Goal: Task Accomplishment & Management: Use online tool/utility

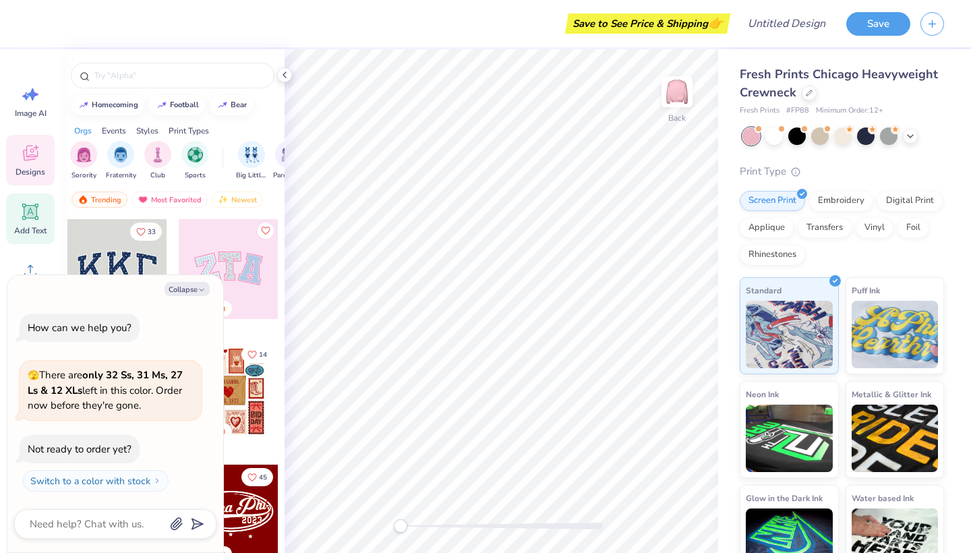
click at [44, 222] on div "Add Text" at bounding box center [30, 219] width 49 height 51
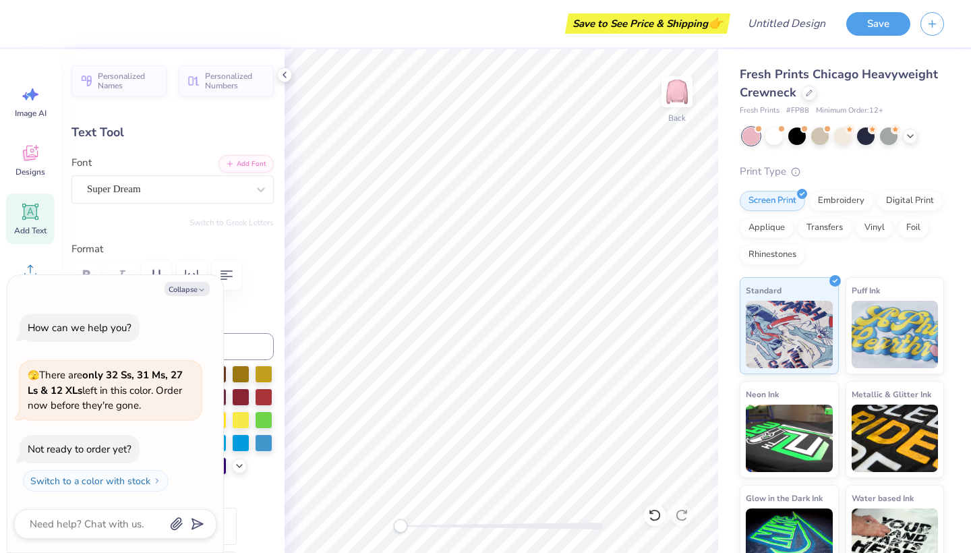
type textarea "x"
type textarea "W"
type textarea "x"
type textarea "Wo"
type textarea "x"
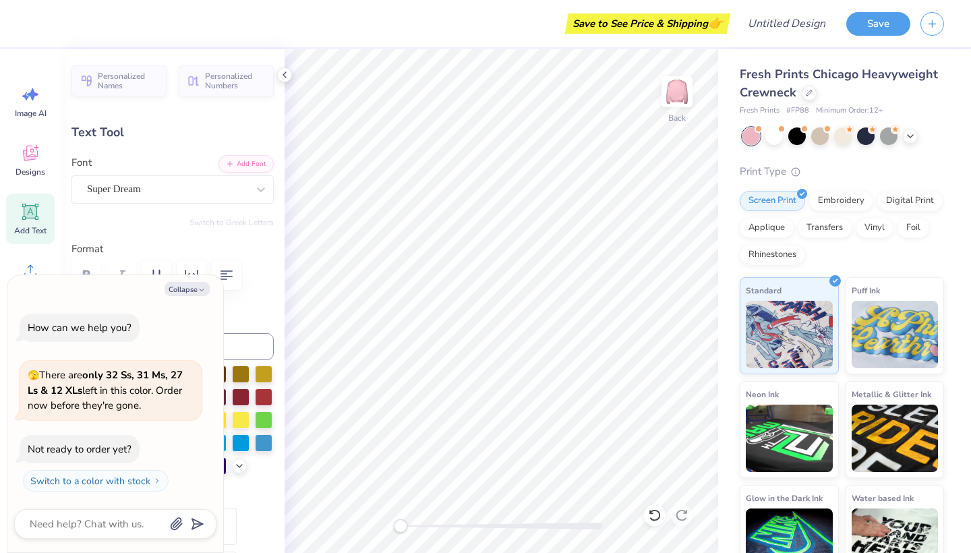
type textarea "Wom"
type textarea "x"
type textarea "Wome"
type textarea "x"
type textarea "Women"
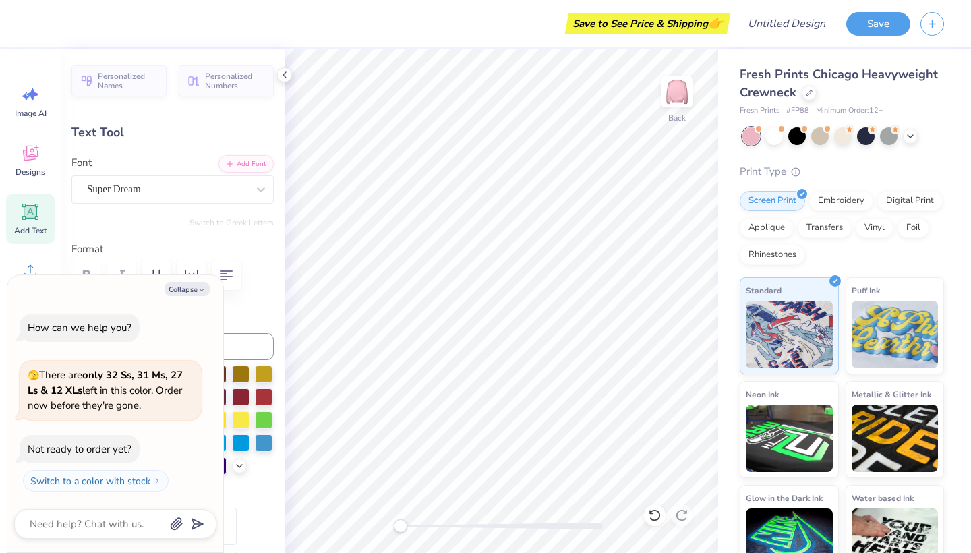
type textarea "x"
type textarea "Women"
type textarea "x"
type textarea "Women i"
type textarea "x"
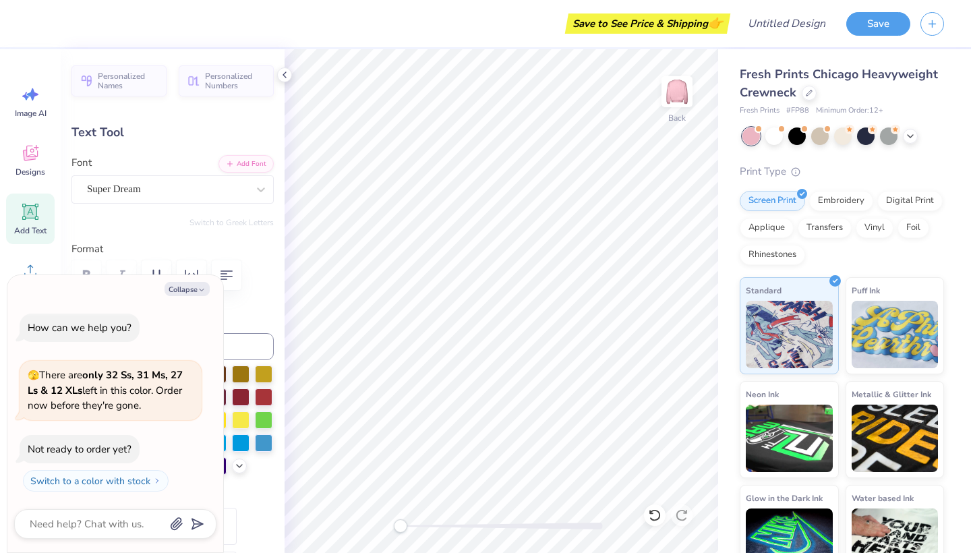
type textarea "Women in"
type textarea "x"
type textarea "Women in"
type textarea "x"
type textarea "Women in"
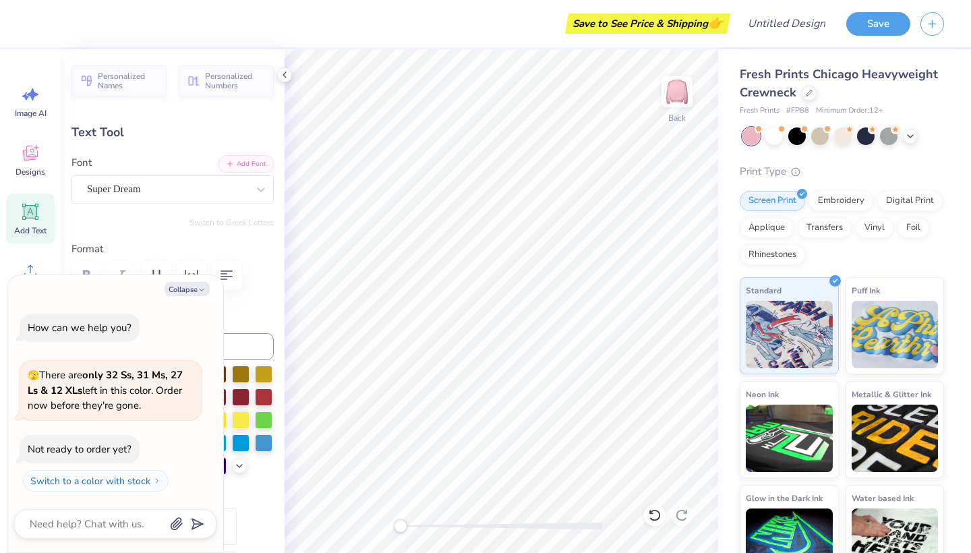
scroll to position [0, 1]
type textarea "x"
type textarea "Women in E"
type textarea "x"
type textarea "Women in El"
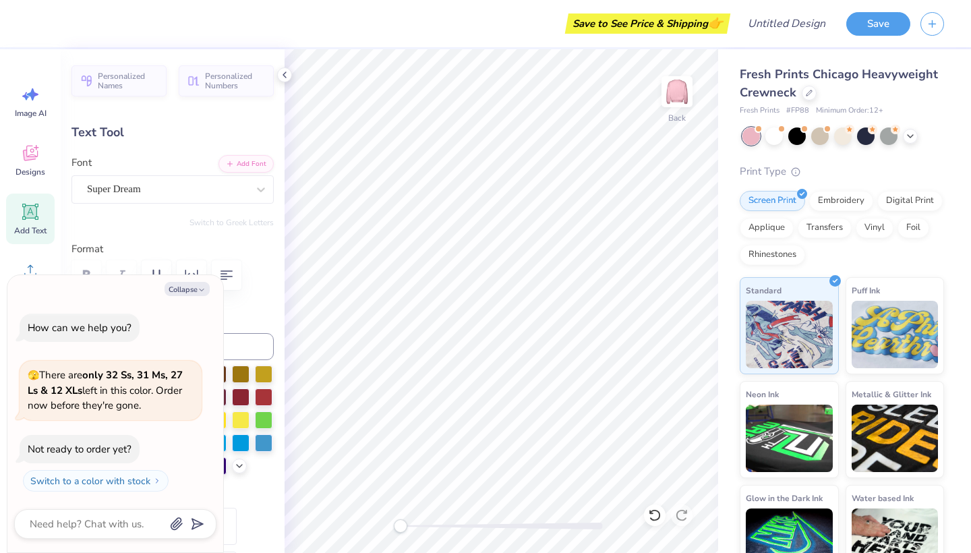
type textarea "x"
type textarea "Women in Ele"
type textarea "x"
type textarea "Women in Elec"
type textarea "x"
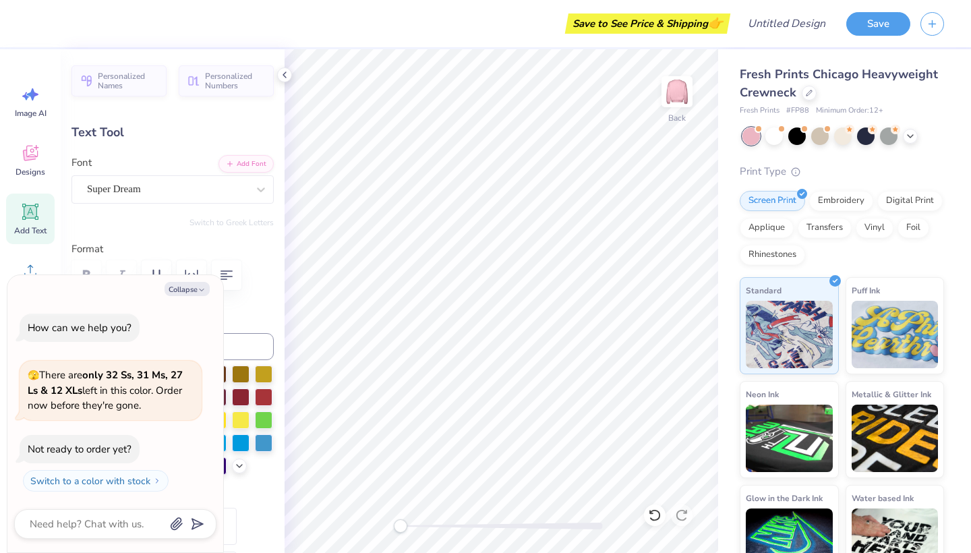
type textarea "Women in Elect"
type textarea "x"
type textarea "Women in Electr"
type textarea "x"
type textarea "Women in Electri"
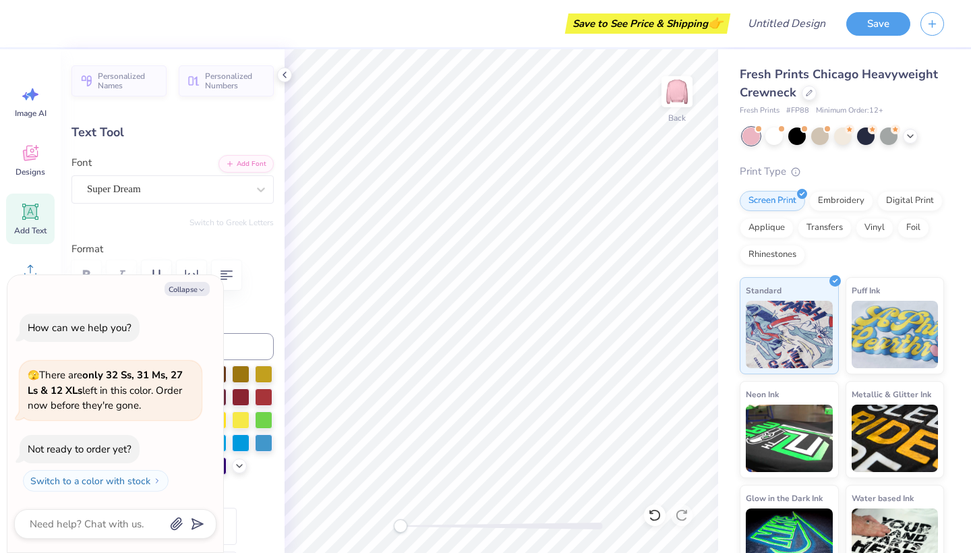
type textarea "x"
type textarea "Women in Electric"
type textarea "x"
type textarea "Women in Electrica"
type textarea "x"
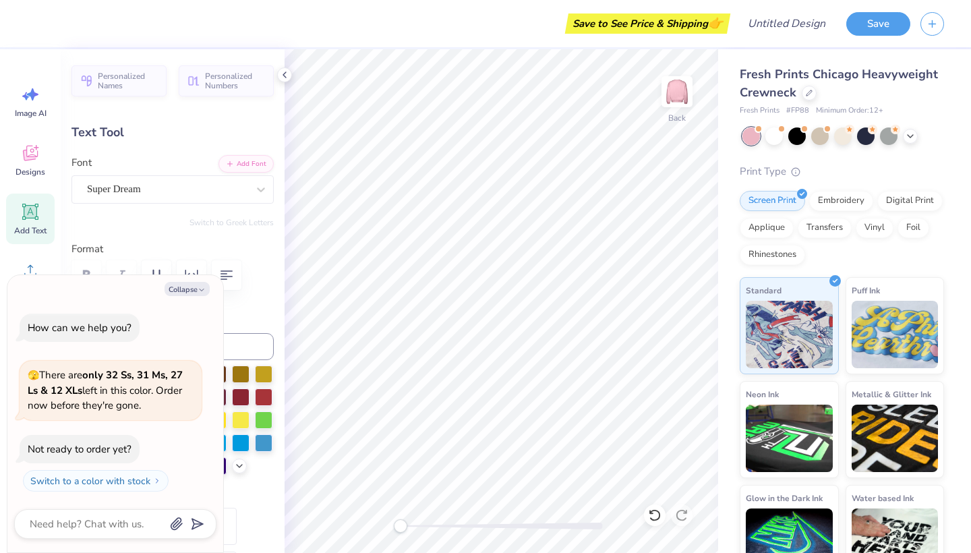
type textarea "Women in Electrical"
type textarea "x"
type textarea "Women in Electrical"
type textarea "x"
type textarea "Women in Electrical a"
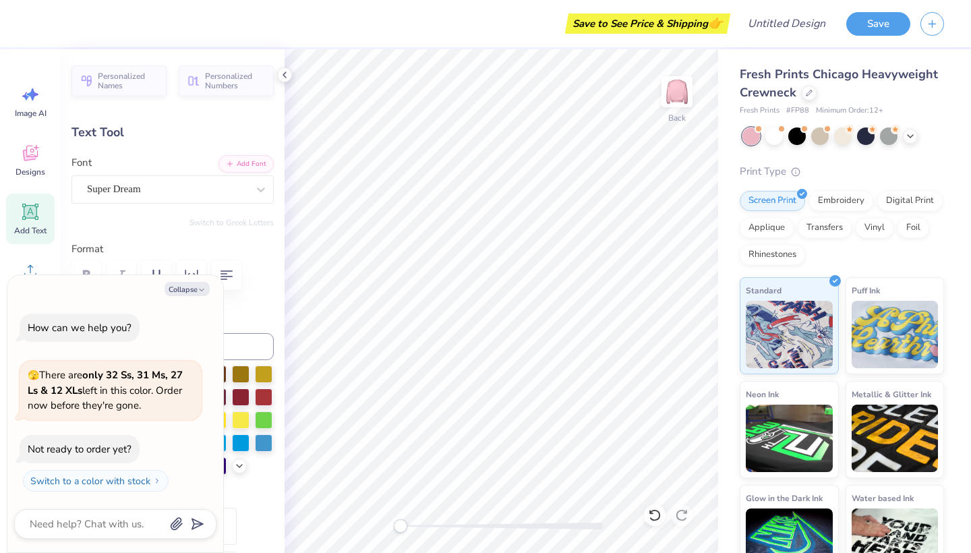
type textarea "x"
type textarea "Women in Electrical ad"
type textarea "x"
type textarea "Women in Electrical adn"
type textarea "x"
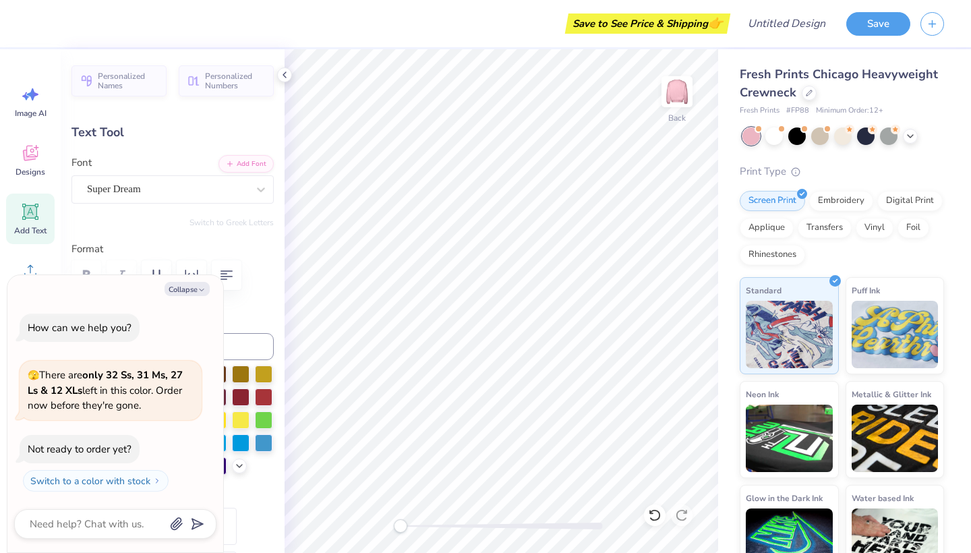
type textarea "Women in Electrical adn"
type textarea "x"
type textarea "Women in Electrical adn C"
type textarea "x"
type textarea "Women in Electrical adn Co"
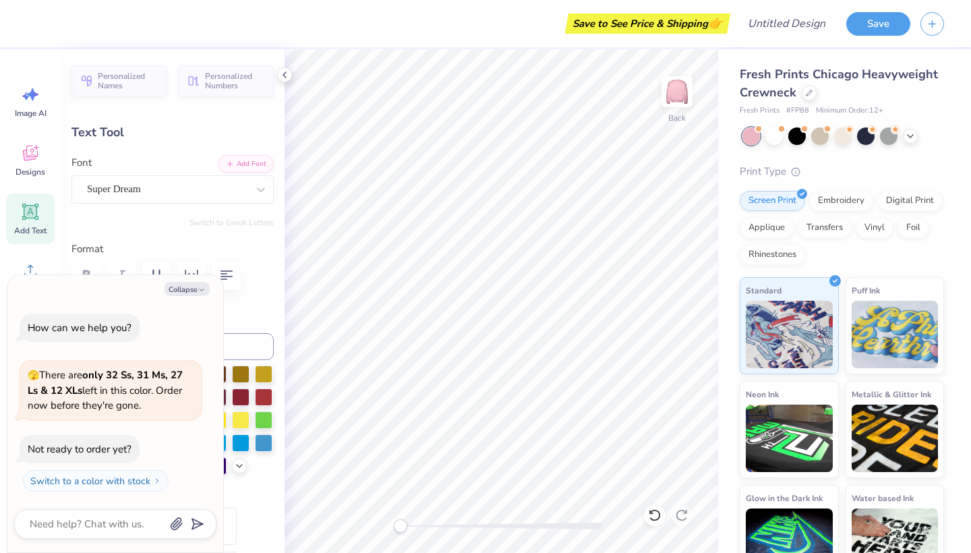
type textarea "x"
type textarea "Women in Electrical adn Com"
type textarea "x"
type textarea "Women in Electrical adn Comp"
type textarea "x"
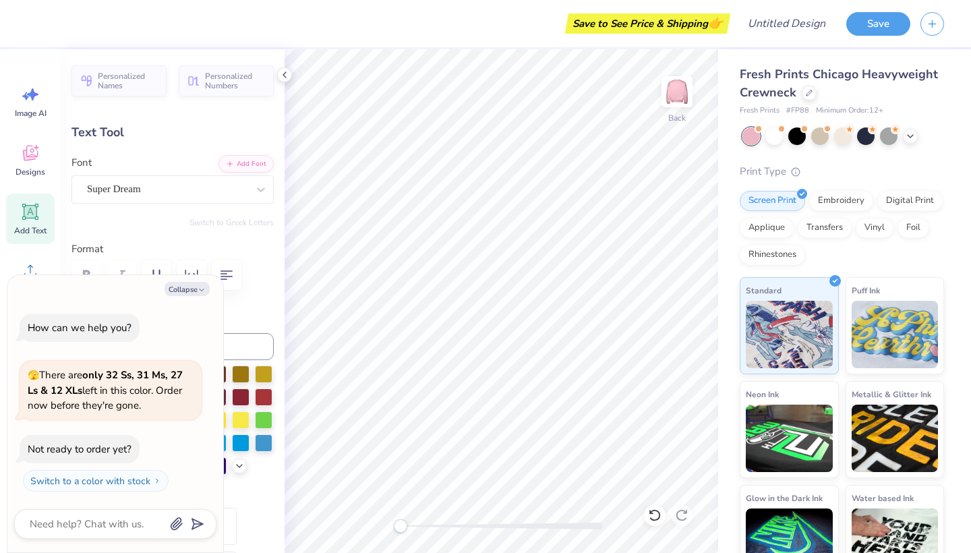
type textarea "Women in Electrical adn Compu"
type textarea "x"
type textarea "Women in Electrical adn Comput"
type textarea "x"
type textarea "Women in Electrical adn Compute"
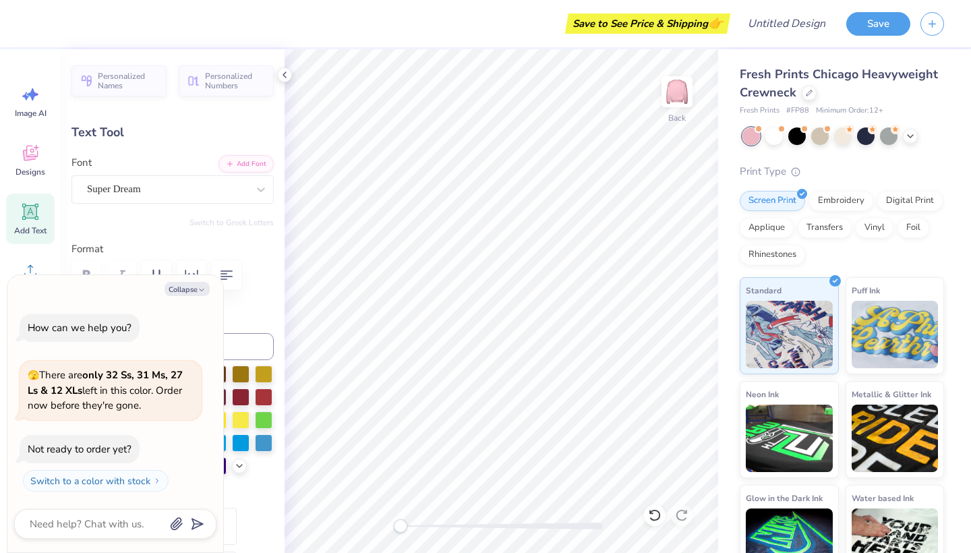
type textarea "x"
type textarea "Women in Electrical adn Computer"
type textarea "x"
type textarea "Women in Electrical adn Compute"
type textarea "x"
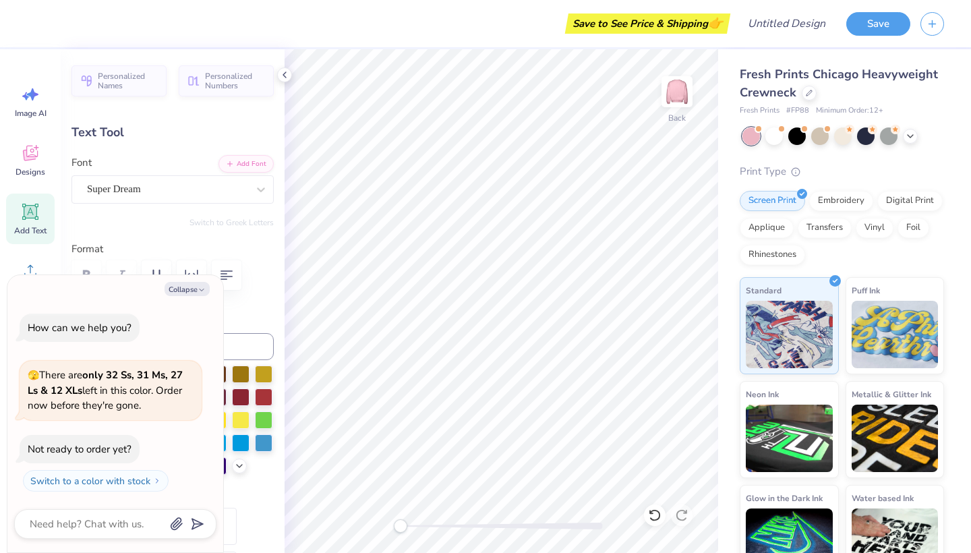
type textarea "Women in Electrical adn Comput"
type textarea "x"
type textarea "Women in Electrical adn Compu"
type textarea "x"
type textarea "Women in Electrical adn Comp"
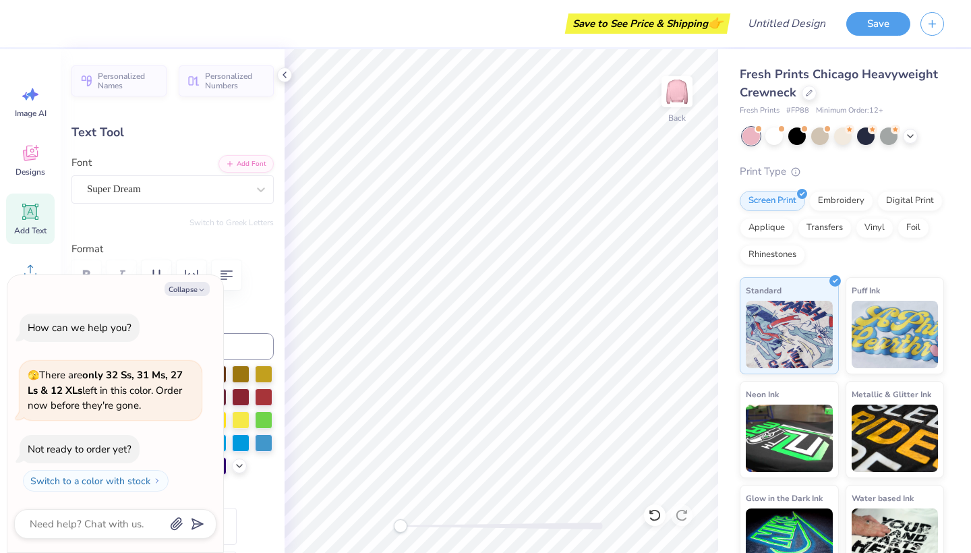
type textarea "x"
type textarea "Women in Electrical adn Com"
type textarea "x"
type textarea "Women in Electrical adn Co"
type textarea "x"
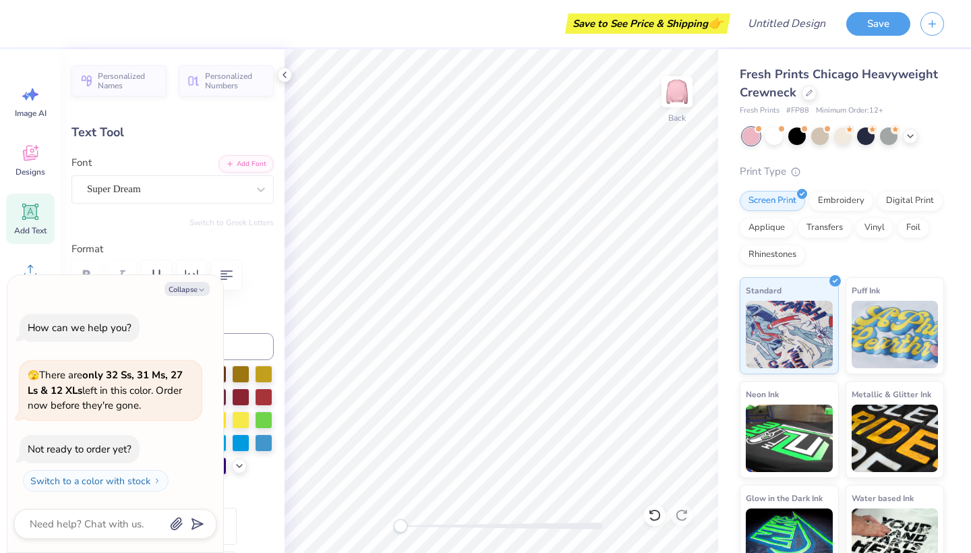
type textarea "Women in Electrical adn C"
type textarea "x"
type textarea "Women in Electrical adn"
type textarea "x"
type textarea "Women in Electrical adn"
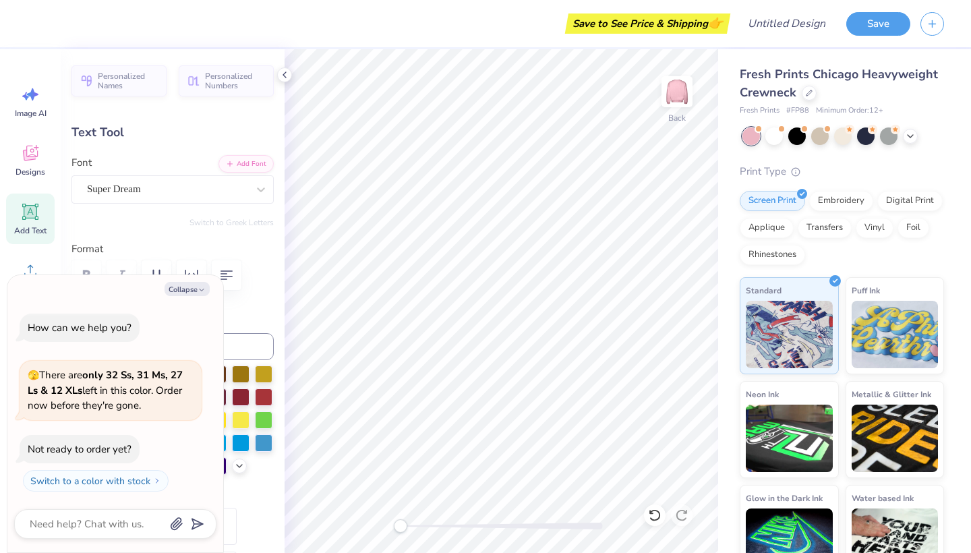
type textarea "x"
type textarea "Women in Electrical ad"
type textarea "x"
type textarea "Women in Electrical a"
type textarea "x"
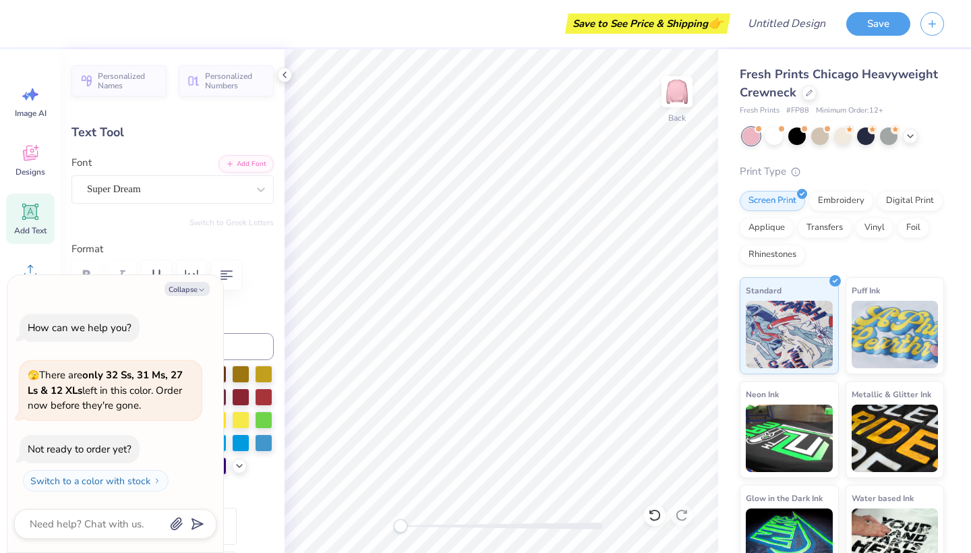
type textarea "Women in Electrical an"
type textarea "x"
type textarea "Women in Electrical and"
type textarea "x"
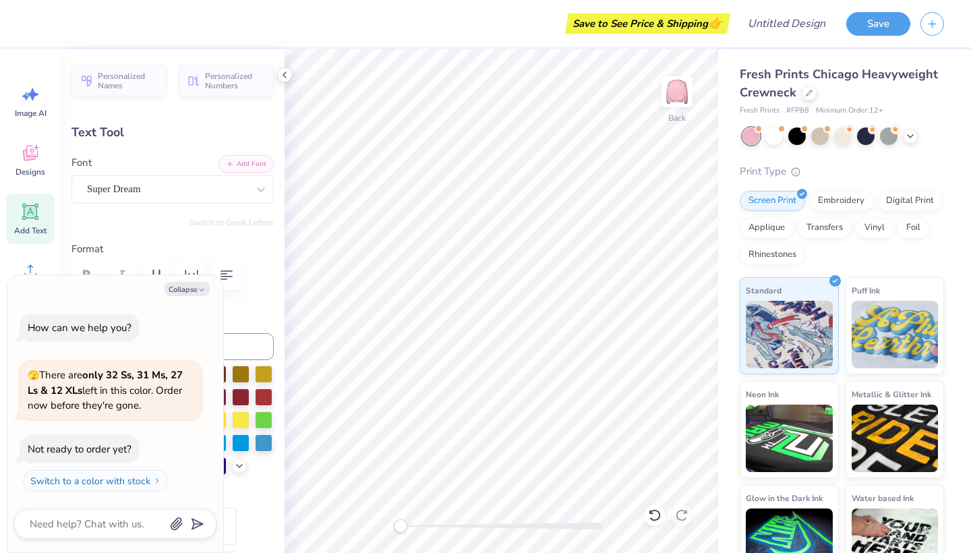
type textarea "Women in Electrical and"
type textarea "x"
type textarea "Women in Electrical and C"
type textarea "x"
type textarea "Women in Electrical and Co"
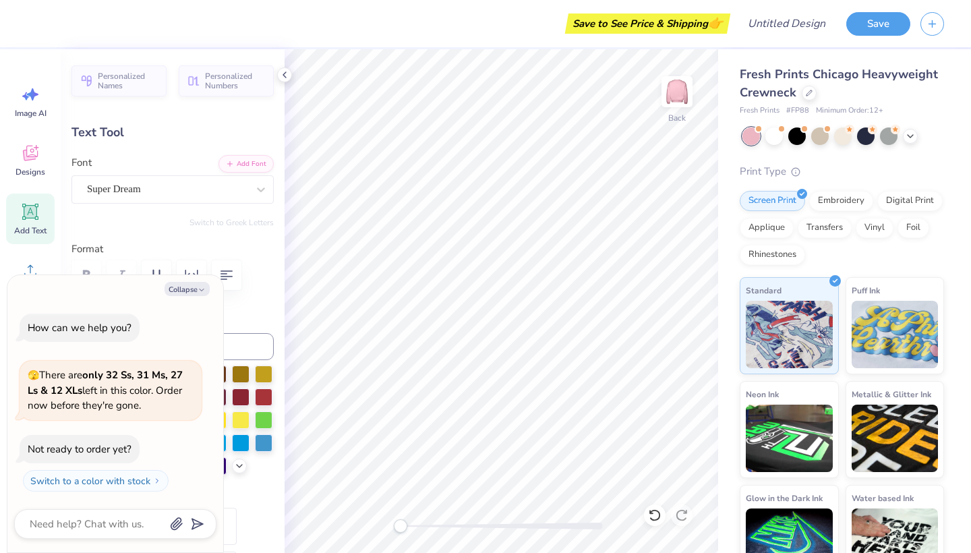
type textarea "x"
type textarea "Women in Electrical and Com"
type textarea "x"
type textarea "Women in Electrical and Comp"
type textarea "x"
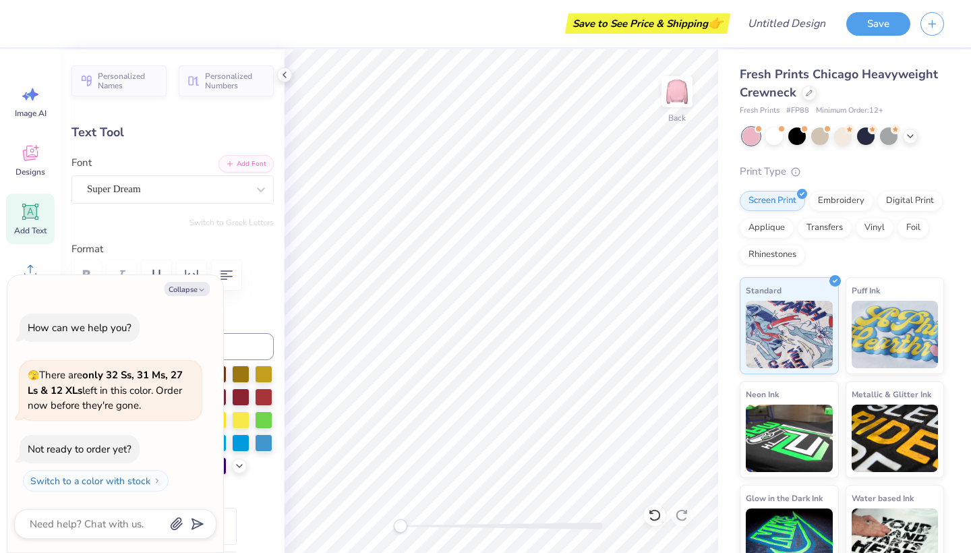
type textarea "Women in Electrical and Compu"
type textarea "x"
type textarea "Women in Electrical and Comput"
type textarea "x"
type textarea "Women in Electrical and Compute"
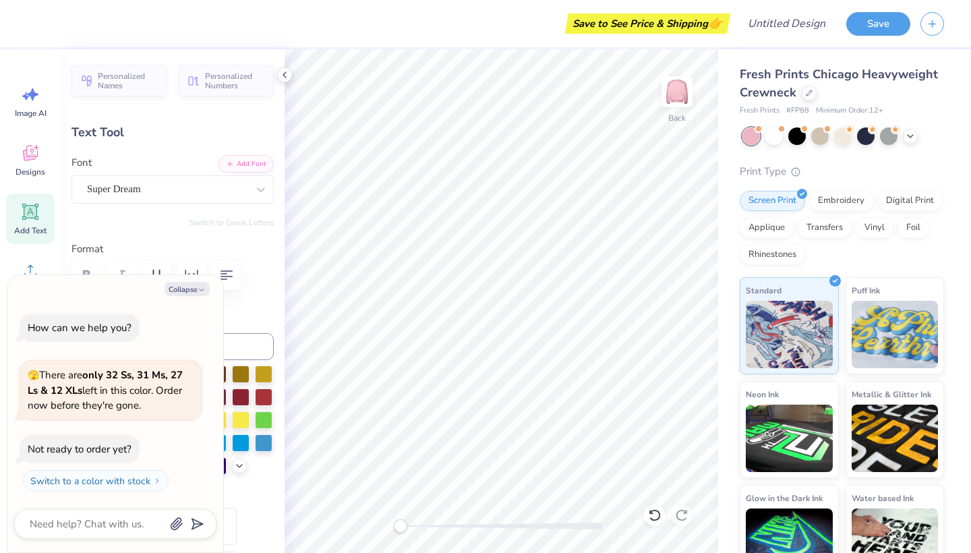
type textarea "x"
type textarea "Women in Electrical and Computer"
type textarea "x"
type textarea "Women in Electrical and Computer"
type textarea "x"
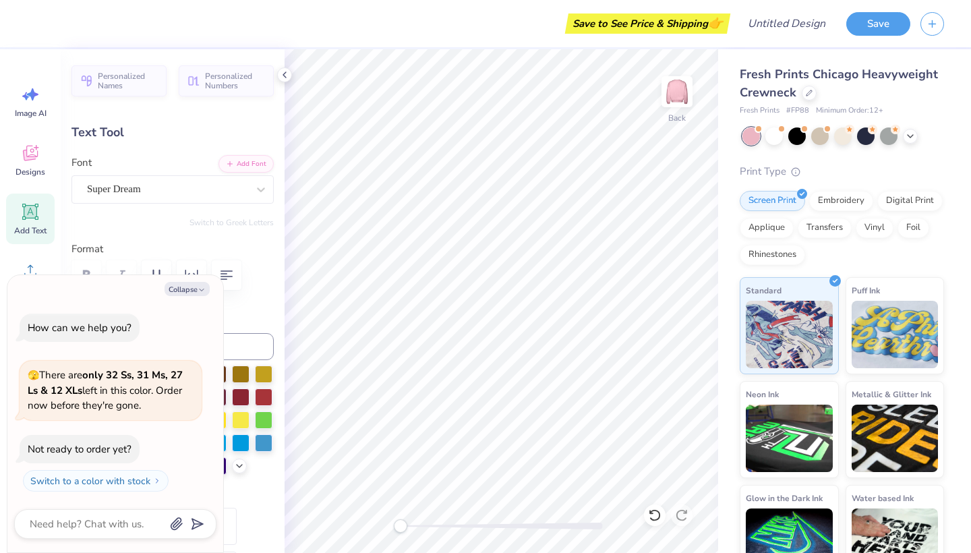
type textarea "Women in Electrical and Computer E"
type textarea "x"
type textarea "Women in Electrical and Computer En"
type textarea "x"
type textarea "Women in Electrical and Computer Eng"
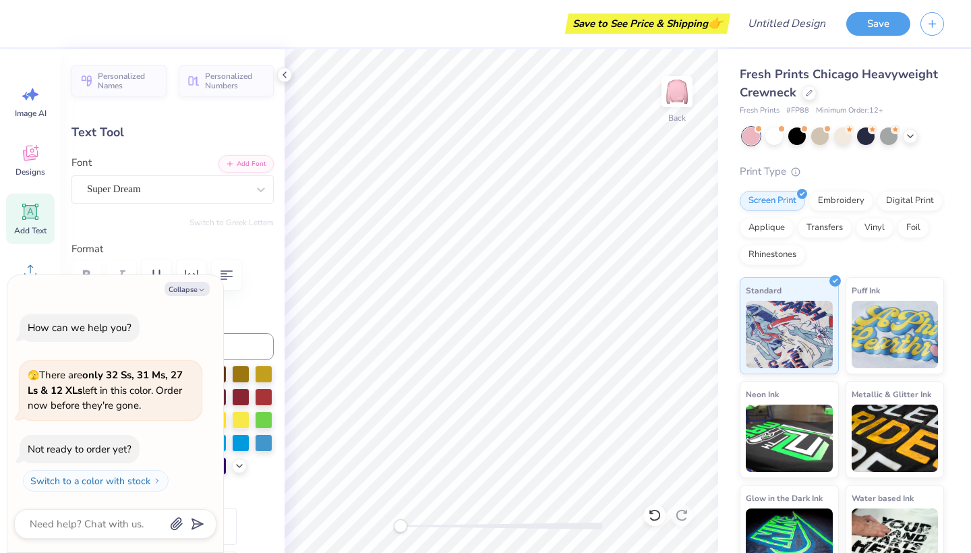
type textarea "x"
type textarea "Women in Electrical and Computer Engi"
type textarea "x"
type textarea "Women in Electrical and Computer Engin"
type textarea "x"
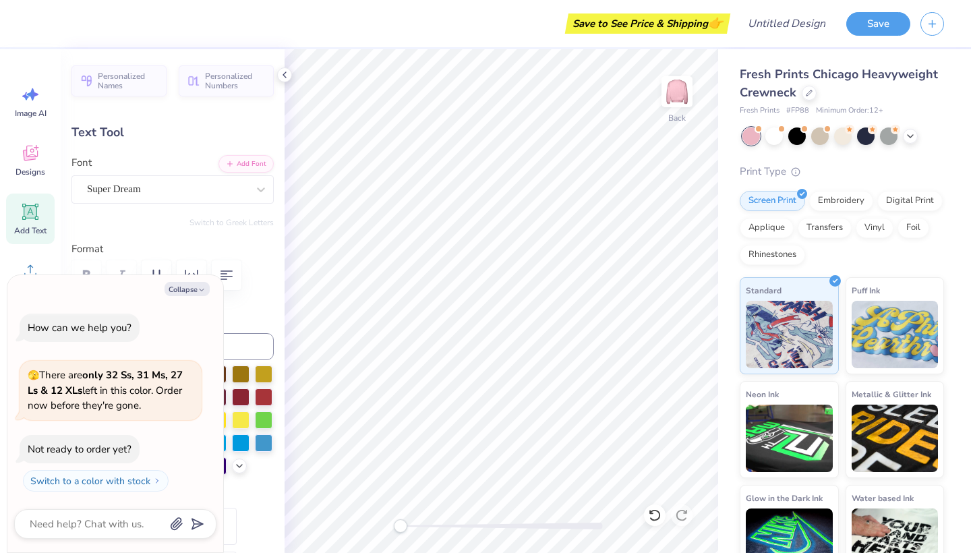
type textarea "Women in Electrical and Computer Engine"
type textarea "x"
type textarea "Women in Electrical and Computer Enginee"
type textarea "x"
type textarea "Women in Electrical and Computer Engineer"
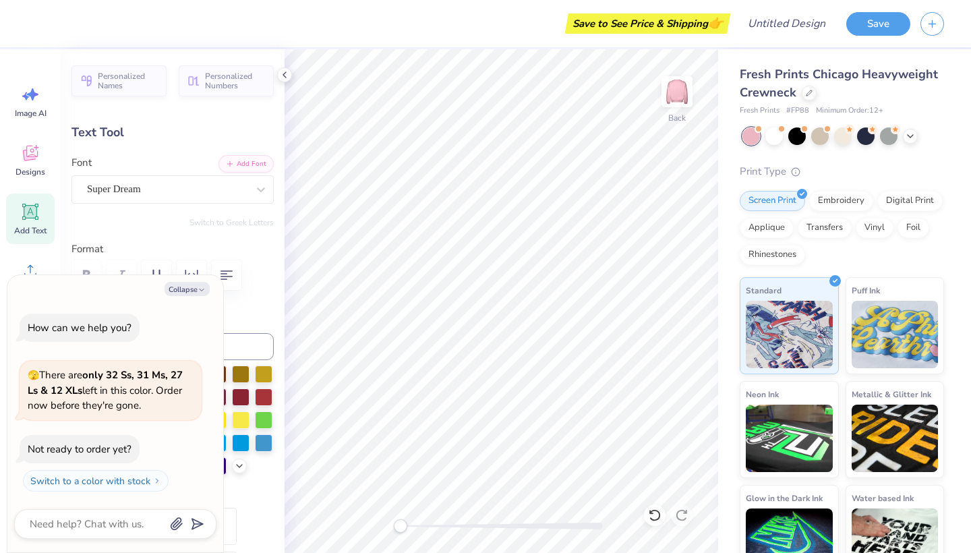
type textarea "x"
type textarea "Women in Electrical and Computer Engineeri"
type textarea "x"
type textarea "Women in Electrical and Computer Engineerin"
type textarea "x"
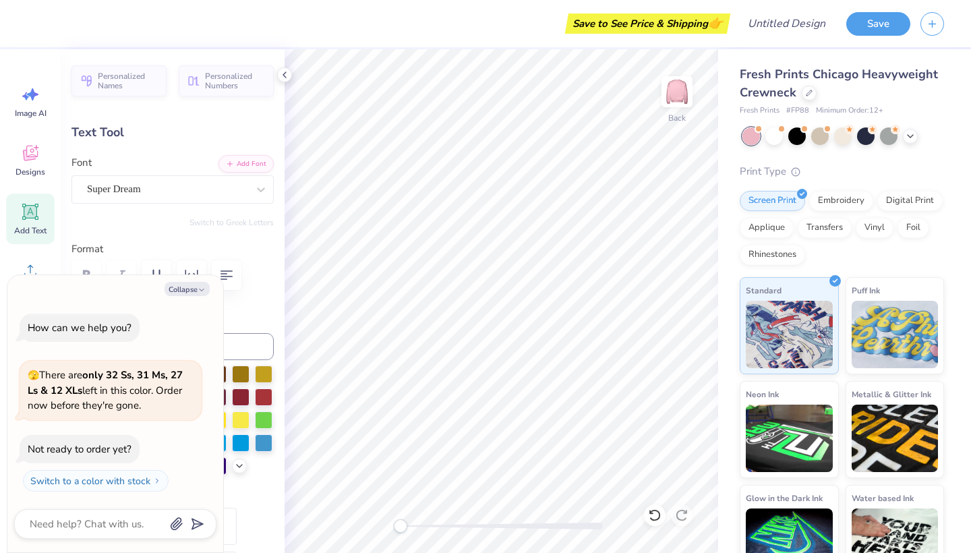
type textarea "Women in Electrical and Computer Engineering"
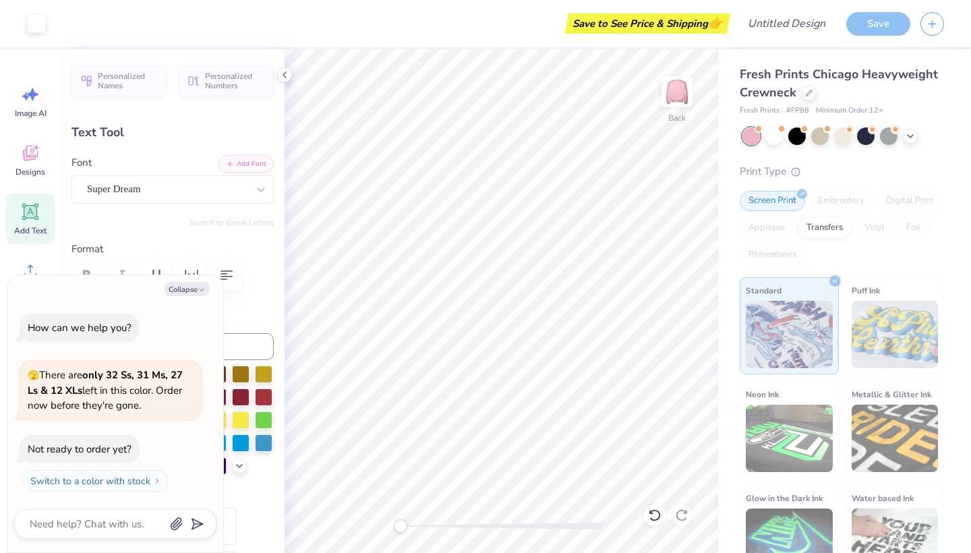
type textarea "x"
type input "17.05"
type input "5.44"
type input "7.78"
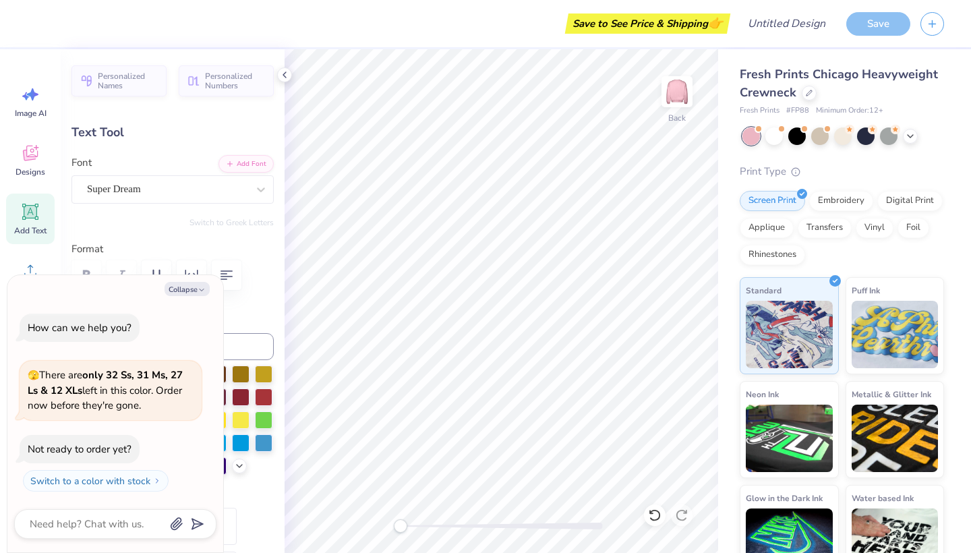
type textarea "x"
type input "10.27"
type input "3.28"
type textarea "x"
click at [797, 28] on input "Design Title" at bounding box center [803, 23] width 66 height 27
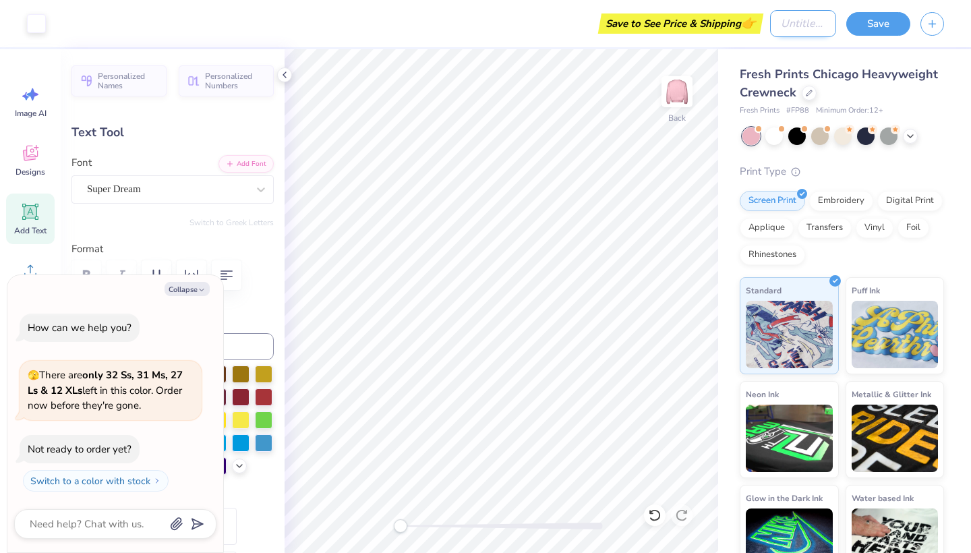
type input "W"
type textarea "x"
type input "WE"
type textarea "x"
type input "WEC"
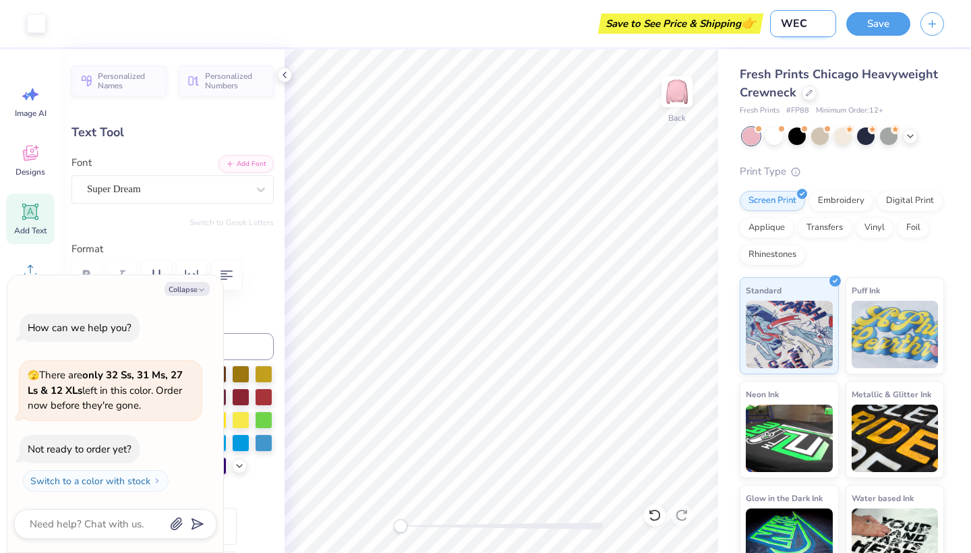
type textarea "x"
type input "WECE"
type textarea "x"
type input "WECE"
click at [869, 24] on button "Save" at bounding box center [879, 22] width 64 height 24
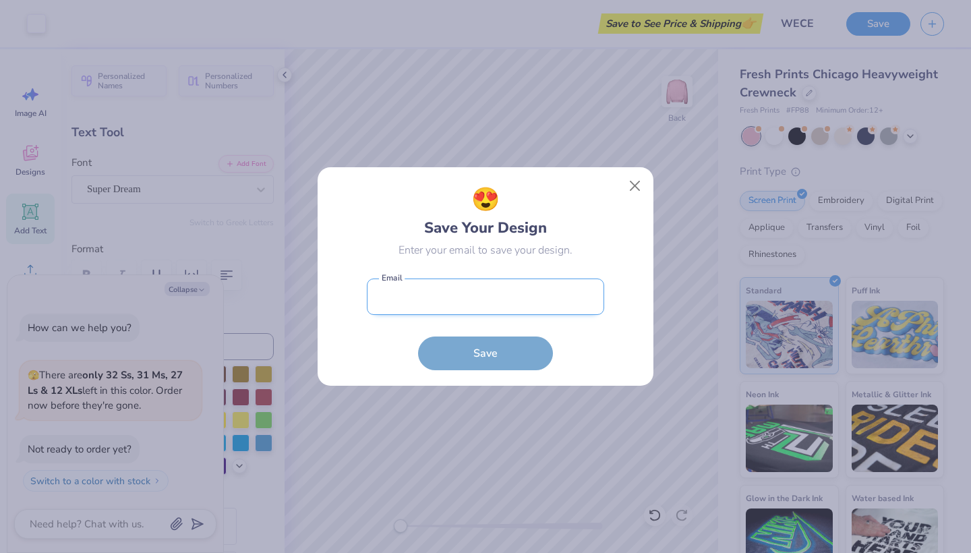
click at [496, 295] on input "email" at bounding box center [485, 297] width 237 height 37
click at [636, 185] on button "Close" at bounding box center [636, 186] width 26 height 26
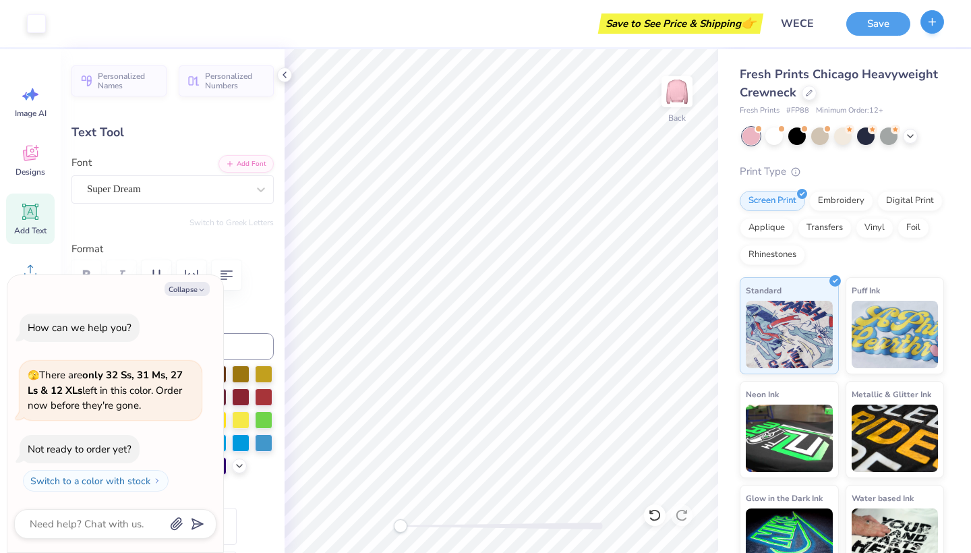
click at [931, 28] on button "button" at bounding box center [933, 22] width 24 height 24
click at [932, 23] on icon "button" at bounding box center [932, 21] width 11 height 11
click at [890, 20] on button "Save" at bounding box center [879, 22] width 64 height 24
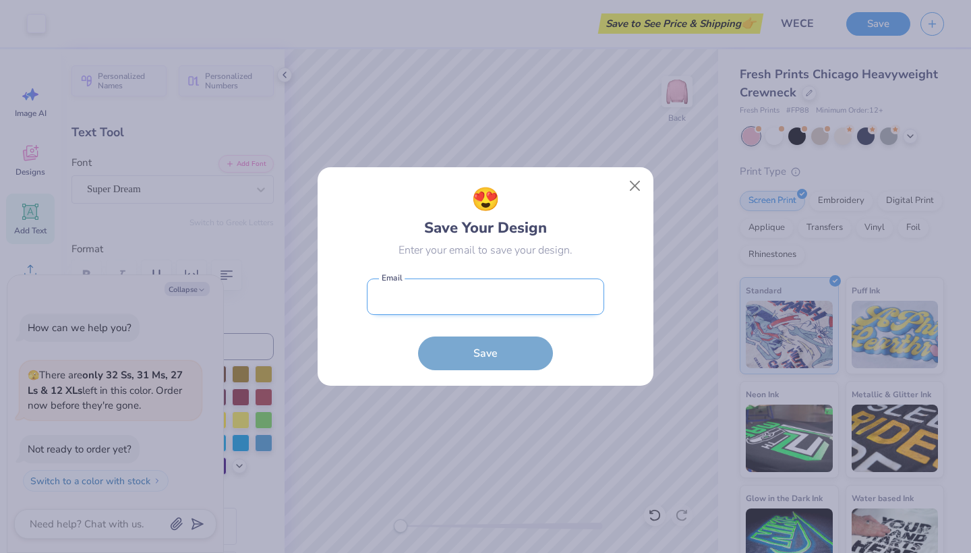
click at [479, 298] on input "email" at bounding box center [485, 297] width 237 height 37
type input "ahuang62@wisc.edu"
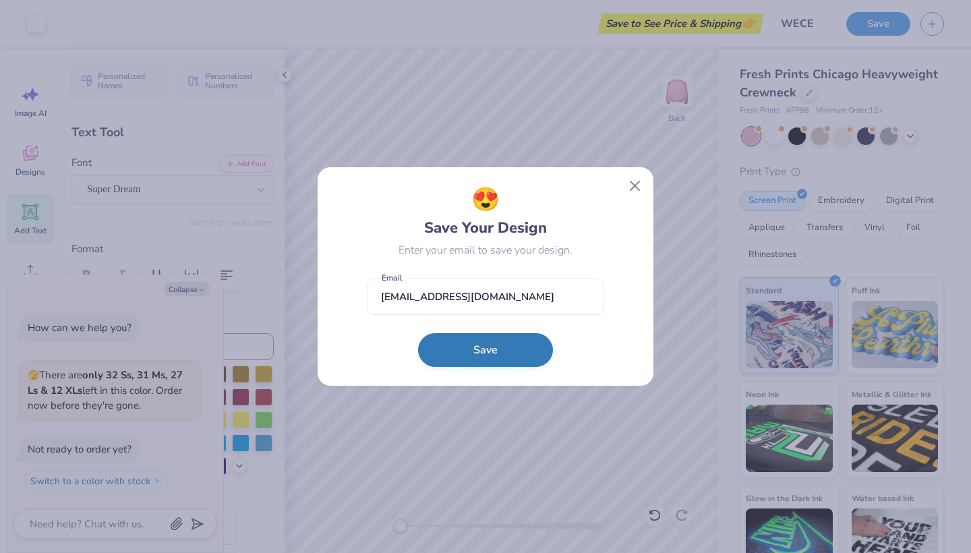
click at [492, 362] on button "Save" at bounding box center [485, 350] width 135 height 34
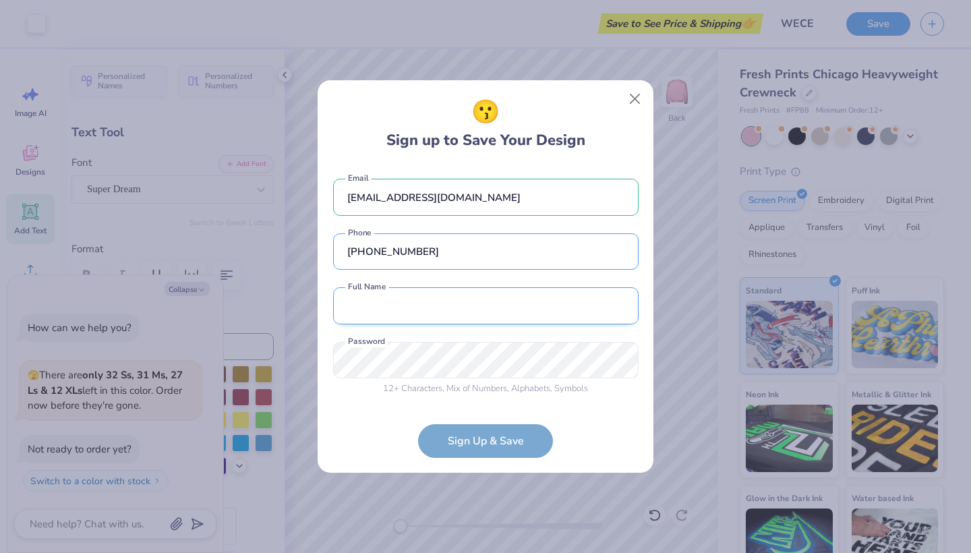
type input "(262) 666-8081"
type input "Anna Huang"
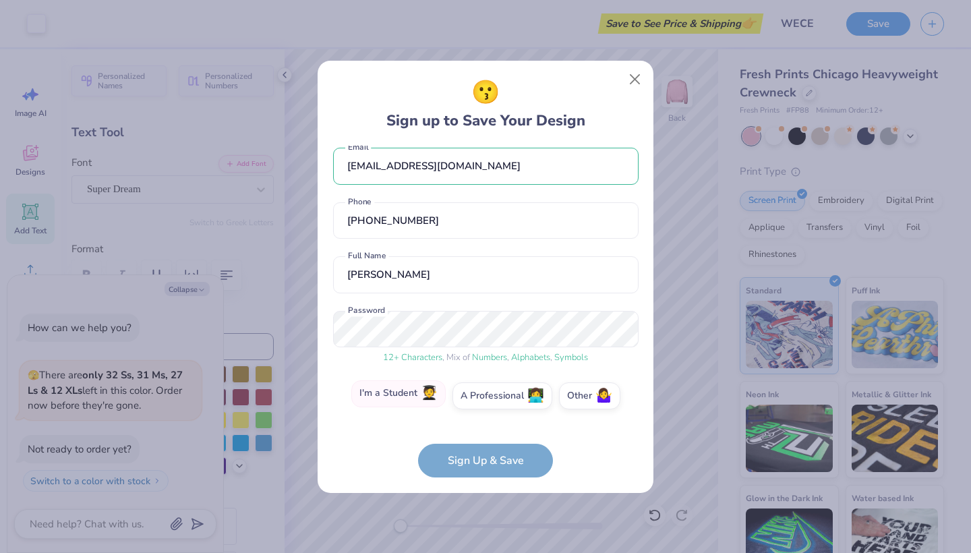
click at [409, 390] on label "I'm a Student 🧑‍🎓" at bounding box center [398, 393] width 94 height 27
click at [482, 406] on input "I'm a Student 🧑‍🎓" at bounding box center [486, 410] width 9 height 9
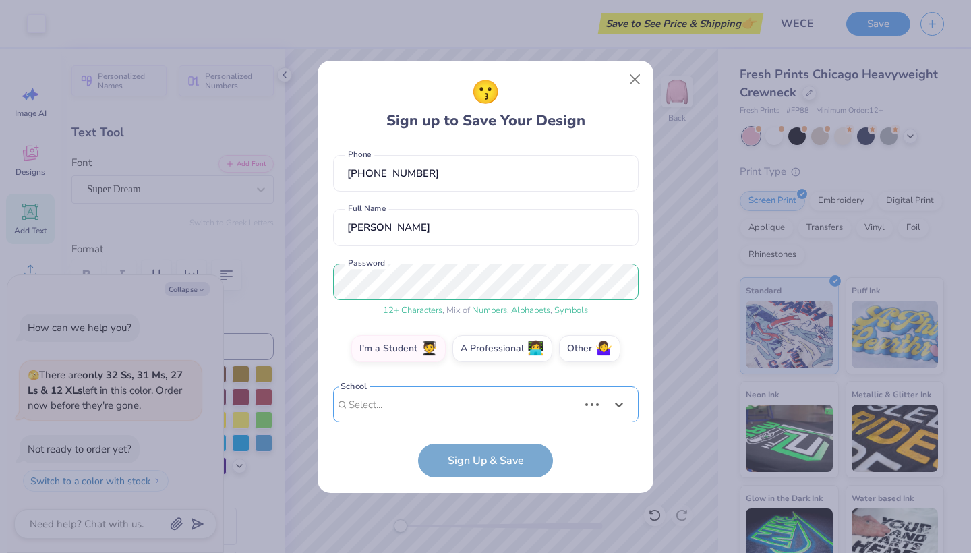
click at [422, 405] on div "Use Up and Down to choose options, press Enter to select the currently focused …" at bounding box center [486, 426] width 306 height 78
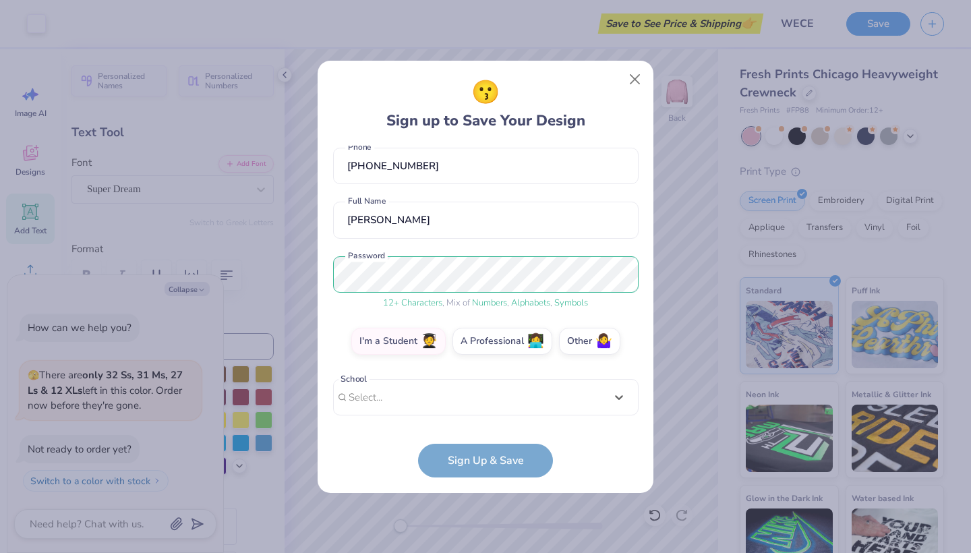
scroll to position [66, 0]
click at [569, 198] on div "ahuang62@wisc.edu Email (262) 666-8081 Phone Anna Huang Full Name 12 + Characte…" at bounding box center [486, 284] width 306 height 277
click at [481, 441] on form "ahuang62@wisc.edu Email (262) 666-8081 Phone Anna Huang Full Name 12 + Characte…" at bounding box center [486, 312] width 306 height 332
click at [492, 396] on div "Select..." at bounding box center [486, 397] width 306 height 37
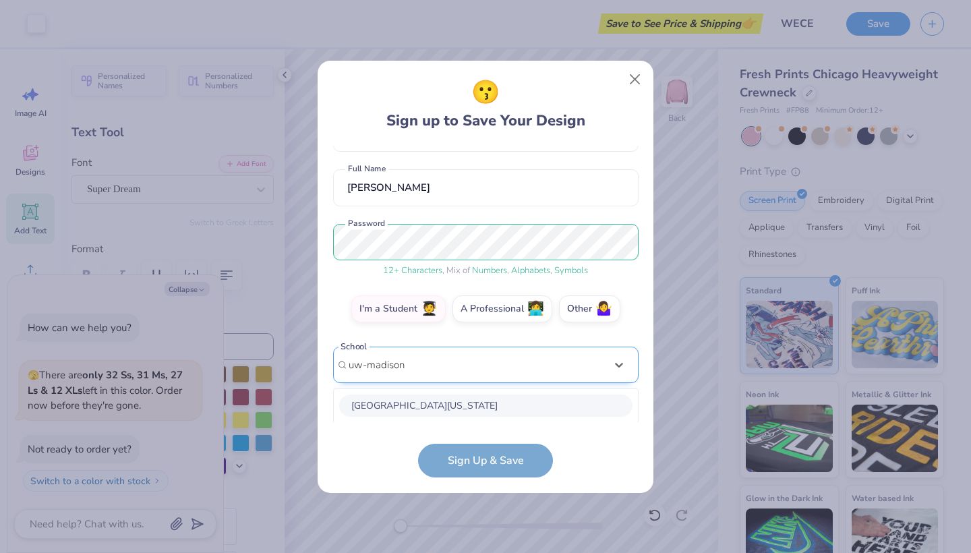
scroll to position [268, 0]
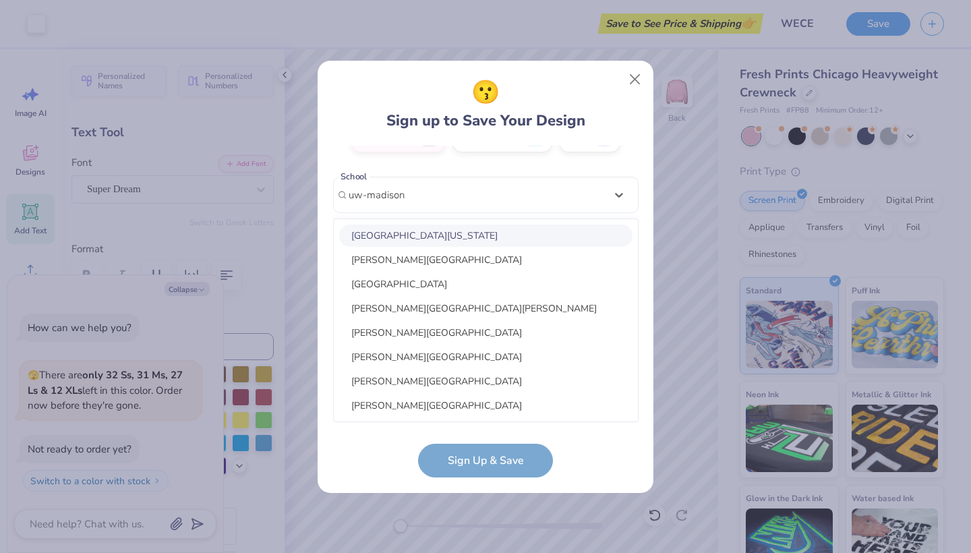
click at [455, 241] on div "University of Wisconsin-Madison" at bounding box center [485, 236] width 293 height 22
type input "uw-madison"
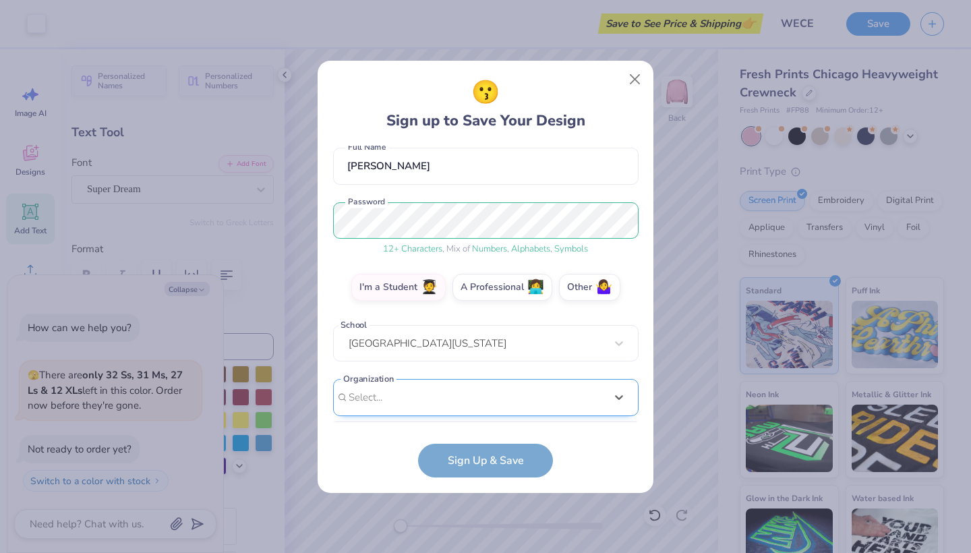
click at [447, 391] on div "option focused, 1 of 15. 15 results available. Use Up and Down to choose option…" at bounding box center [486, 502] width 306 height 246
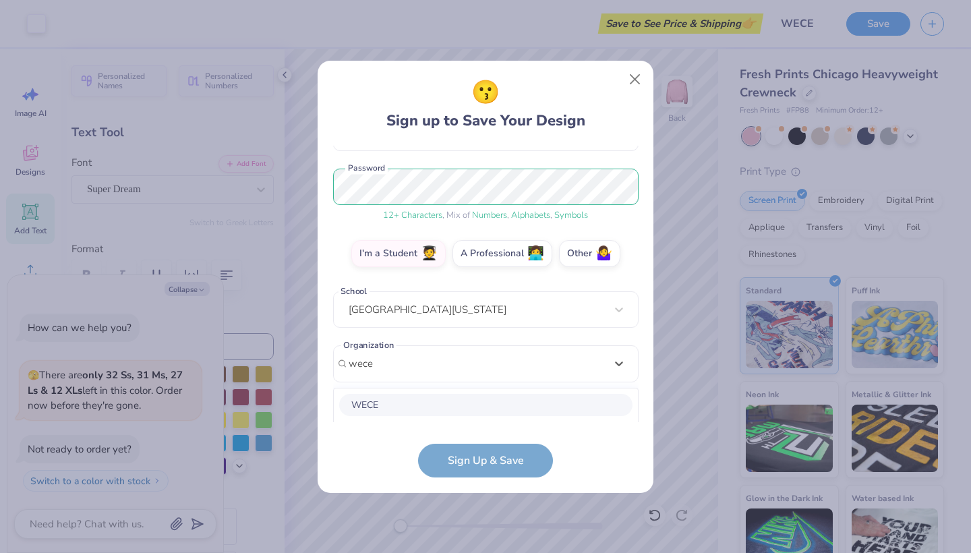
scroll to position [322, 0]
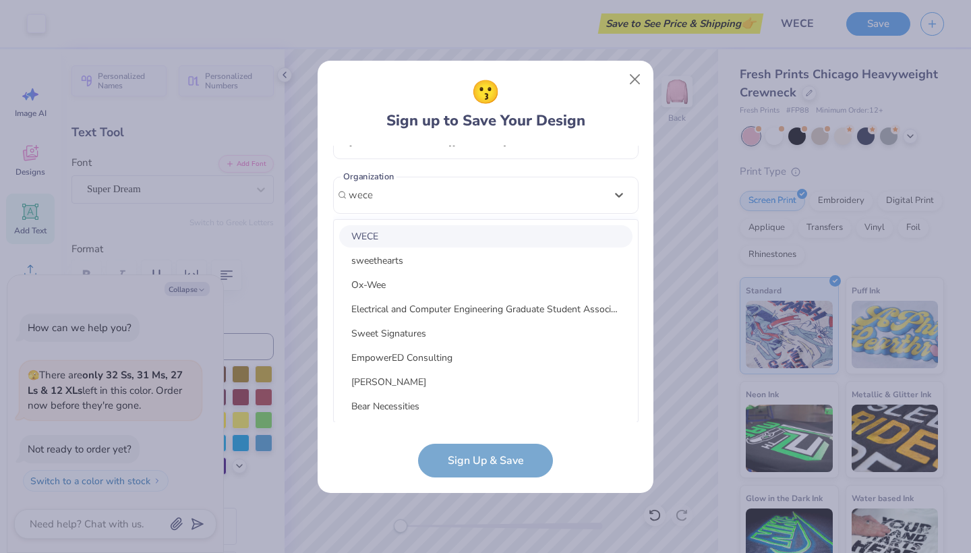
click at [389, 235] on div "WECE" at bounding box center [485, 236] width 293 height 22
type input "wece"
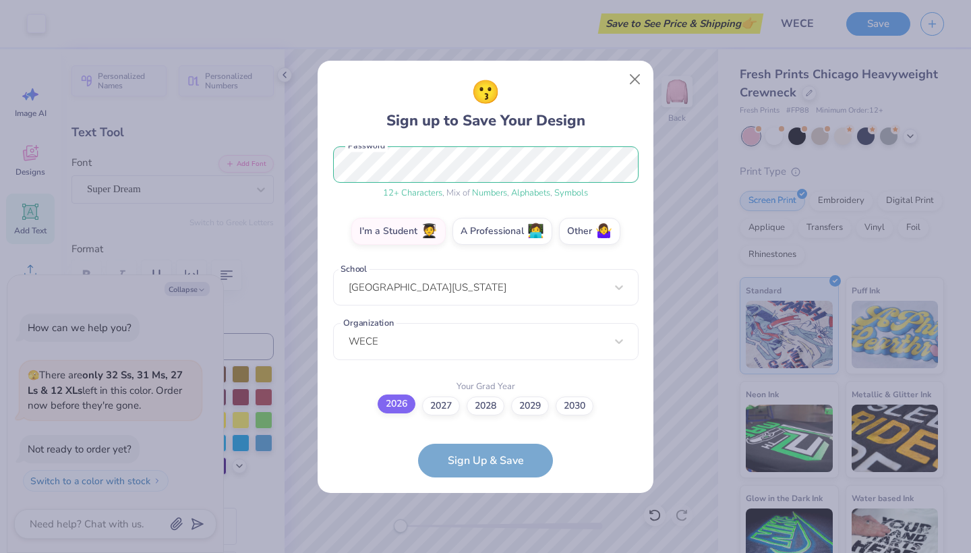
scroll to position [175, 0]
click at [588, 409] on label "2030" at bounding box center [575, 404] width 38 height 19
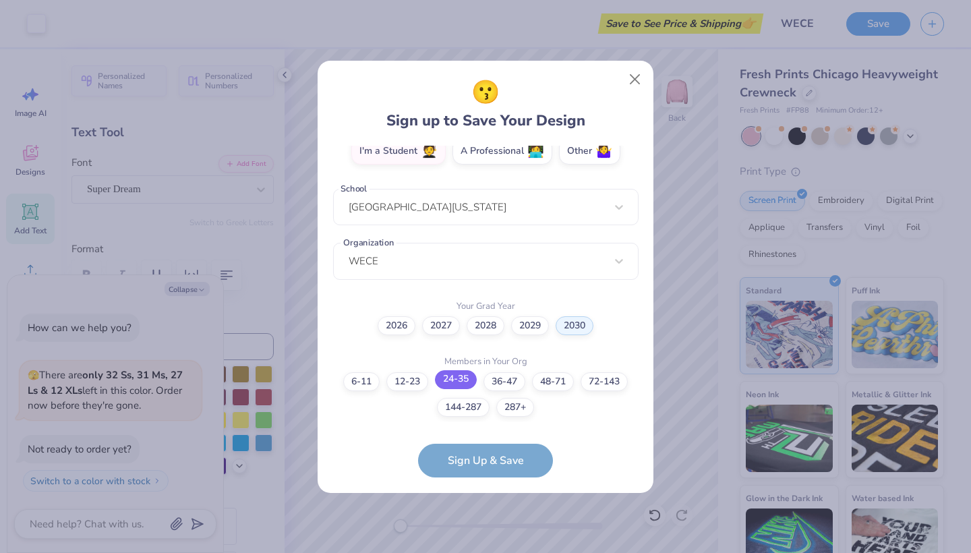
click at [458, 378] on label "24-35" at bounding box center [456, 379] width 42 height 19
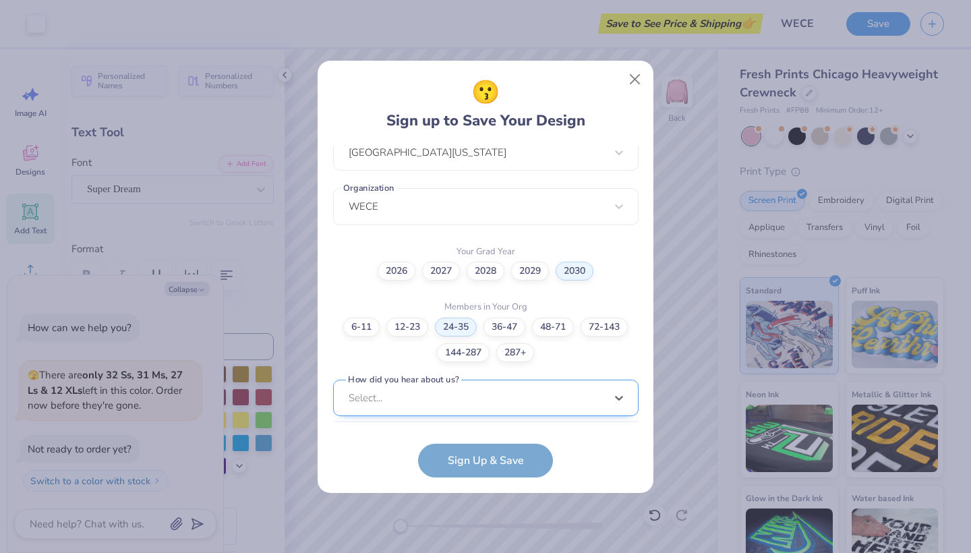
scroll to position [513, 0]
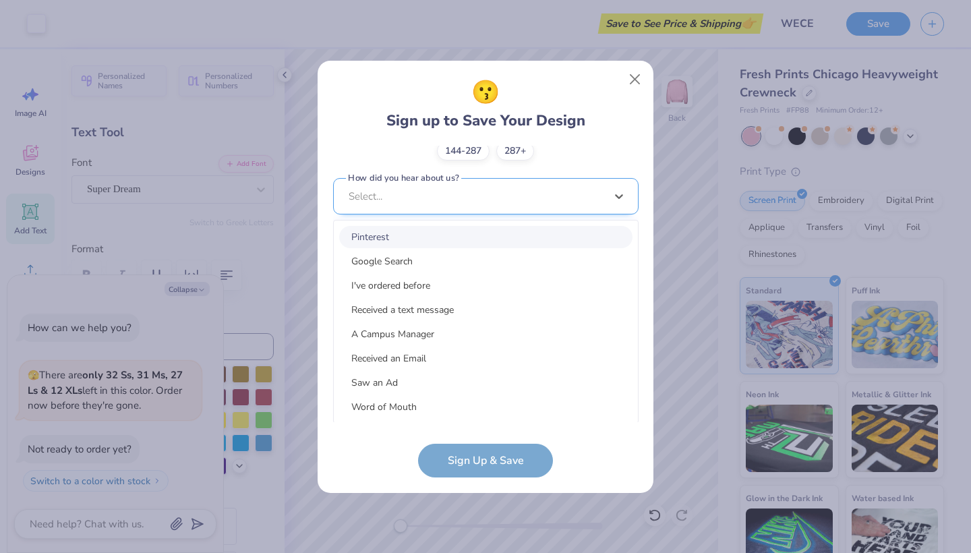
click at [548, 398] on div "option Pinterest focused, 1 of 15. 15 results available. Use Up and Down to cho…" at bounding box center [486, 301] width 306 height 246
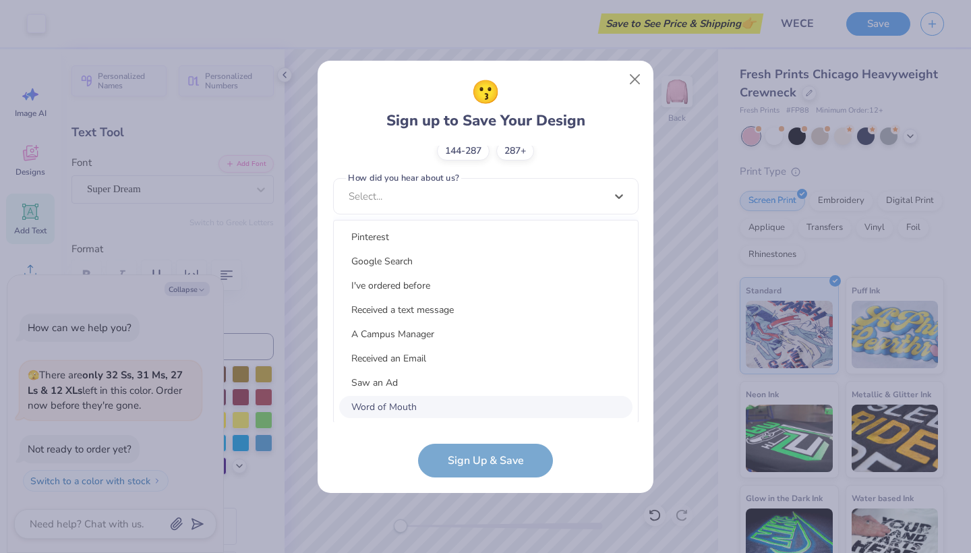
click at [440, 410] on div "Word of Mouth" at bounding box center [485, 407] width 293 height 22
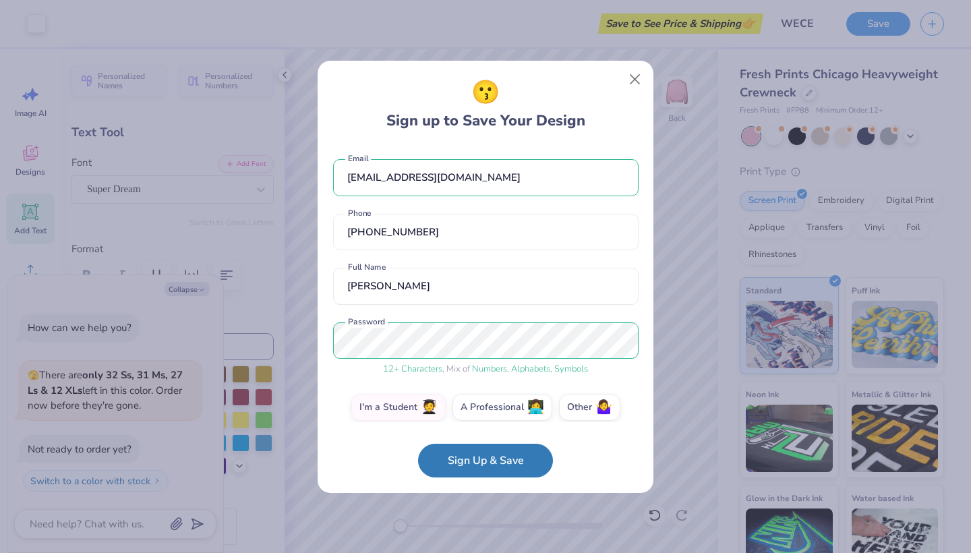
scroll to position [0, 0]
drag, startPoint x: 470, startPoint y: 184, endPoint x: 264, endPoint y: 180, distance: 205.8
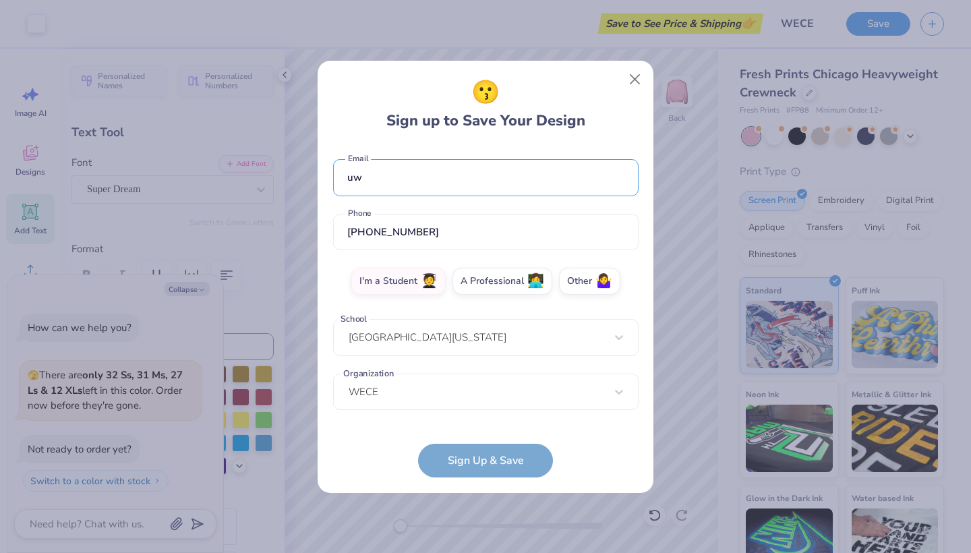
type input "u"
paste input "wece.uwmadison@gmail.com"
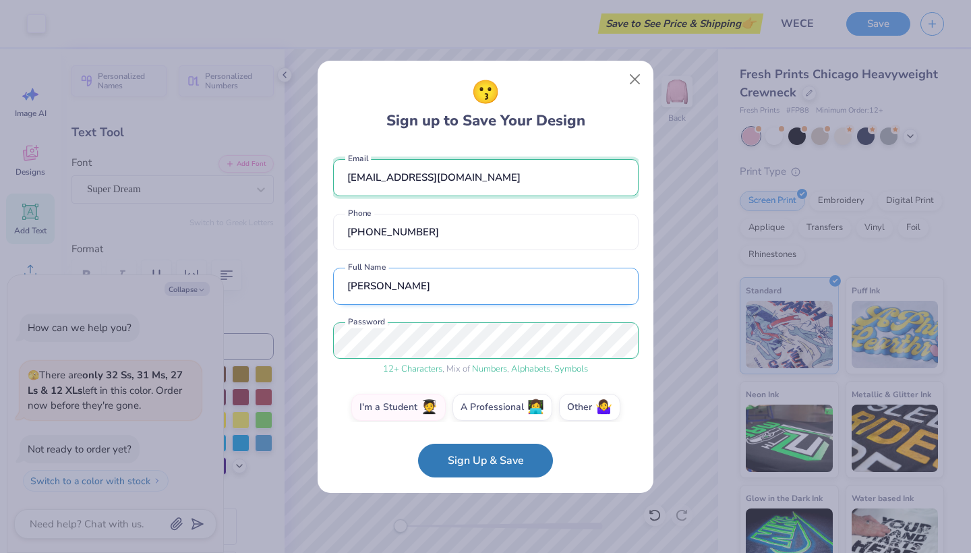
type input "wece.uwmadison@gmail.com"
drag, startPoint x: 417, startPoint y: 293, endPoint x: 271, endPoint y: 286, distance: 145.9
type input "WECE UW-Madison"
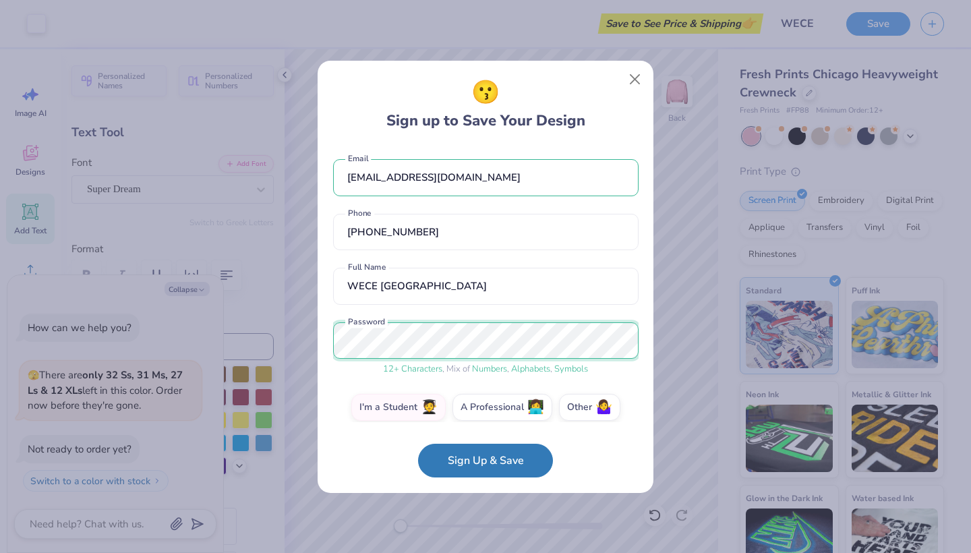
click at [297, 337] on div "😗 Sign up to Save Your Design wece.uwmadison@gmail.com Email (262) 666-8081 Pho…" at bounding box center [485, 276] width 971 height 553
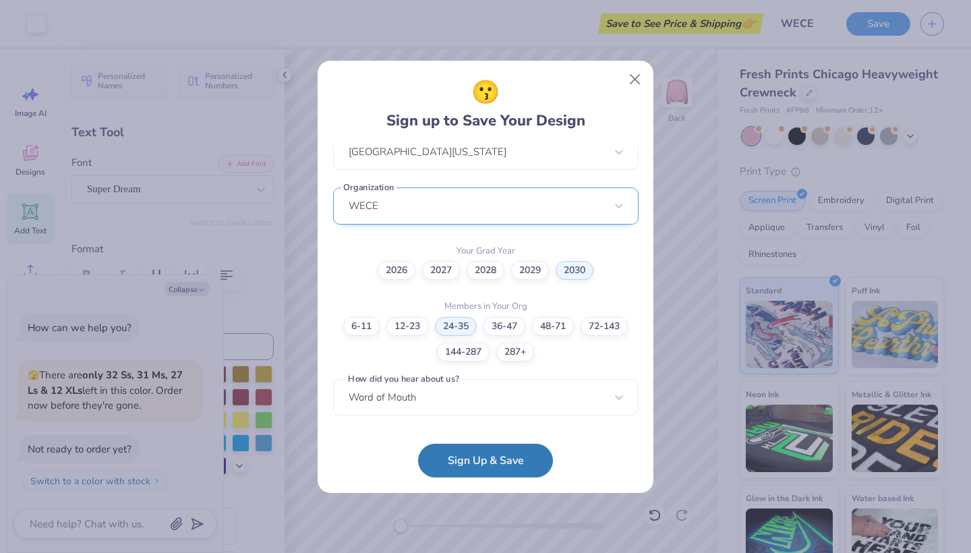
scroll to position [311, 0]
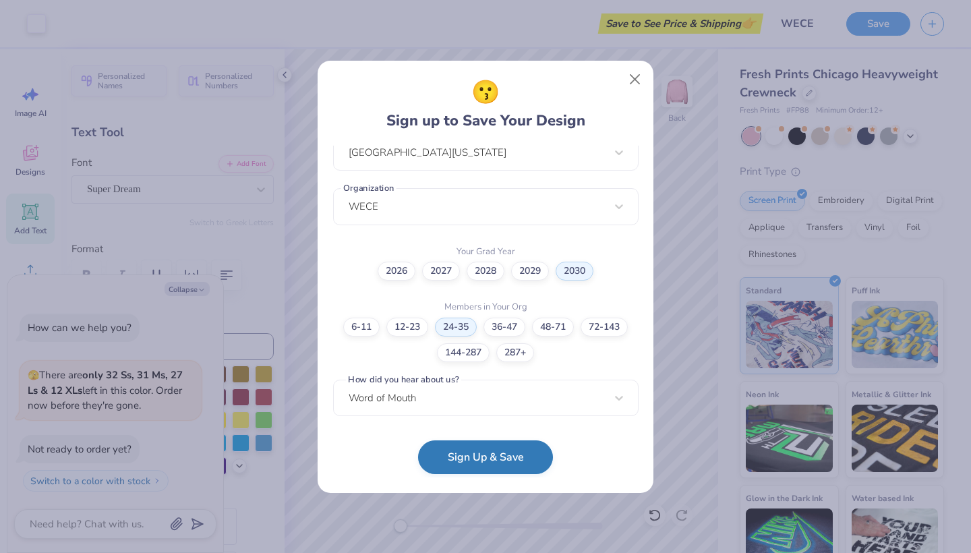
click at [486, 457] on button "Sign Up & Save" at bounding box center [485, 457] width 135 height 34
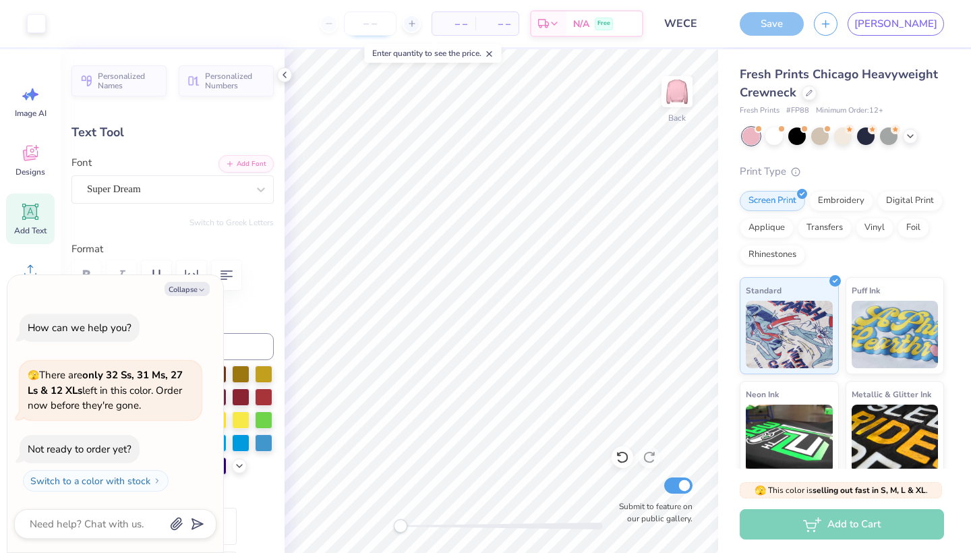
click at [397, 24] on input "number" at bounding box center [370, 23] width 53 height 24
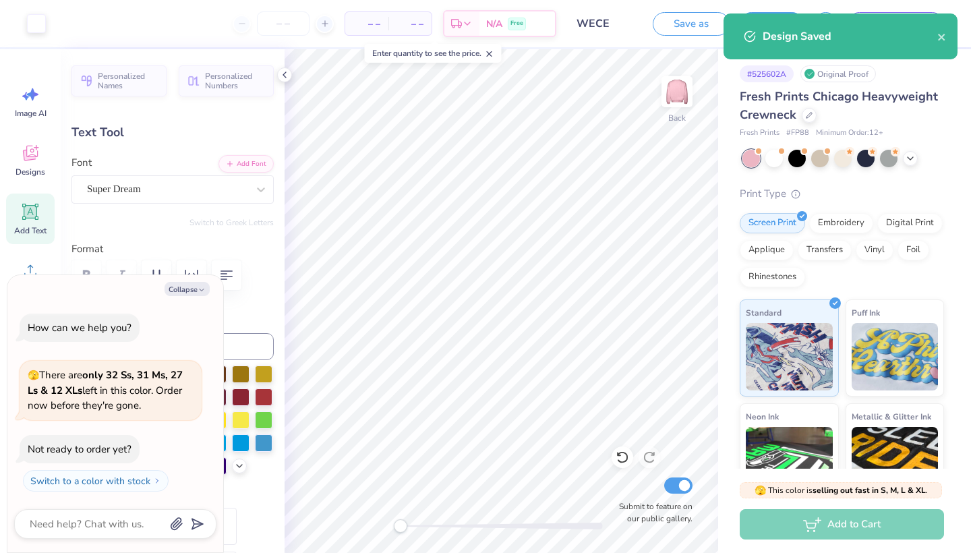
type textarea "x"
type input "39"
type textarea "x"
type input "3"
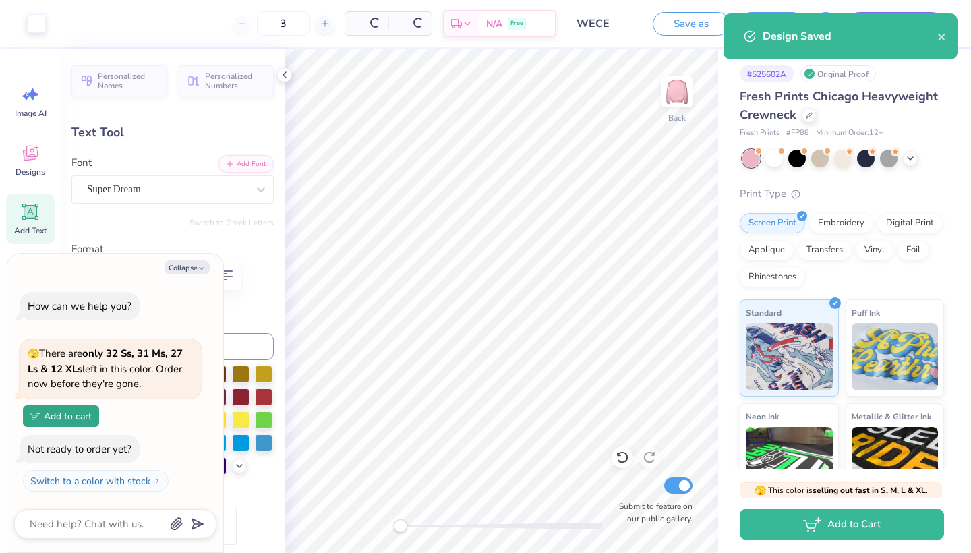
type textarea "x"
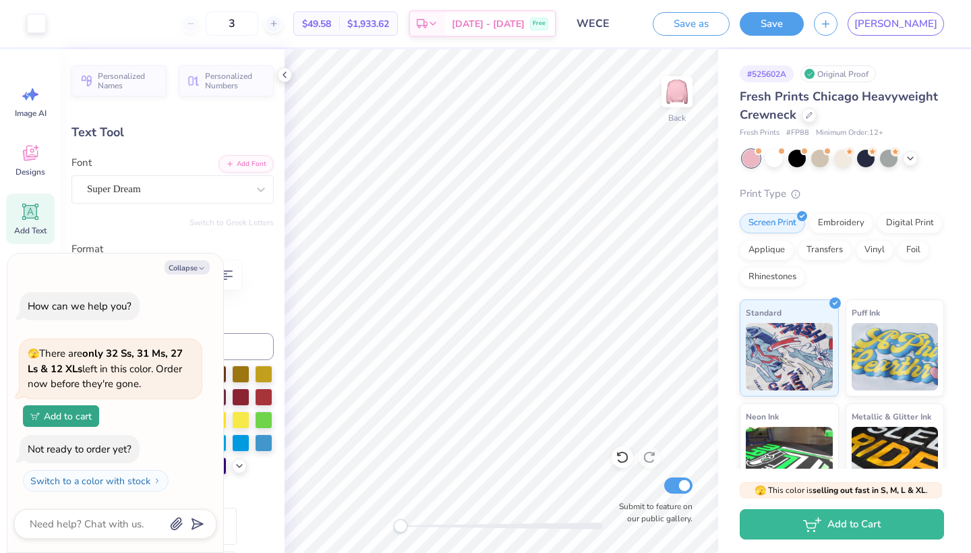
type input "30"
type textarea "x"
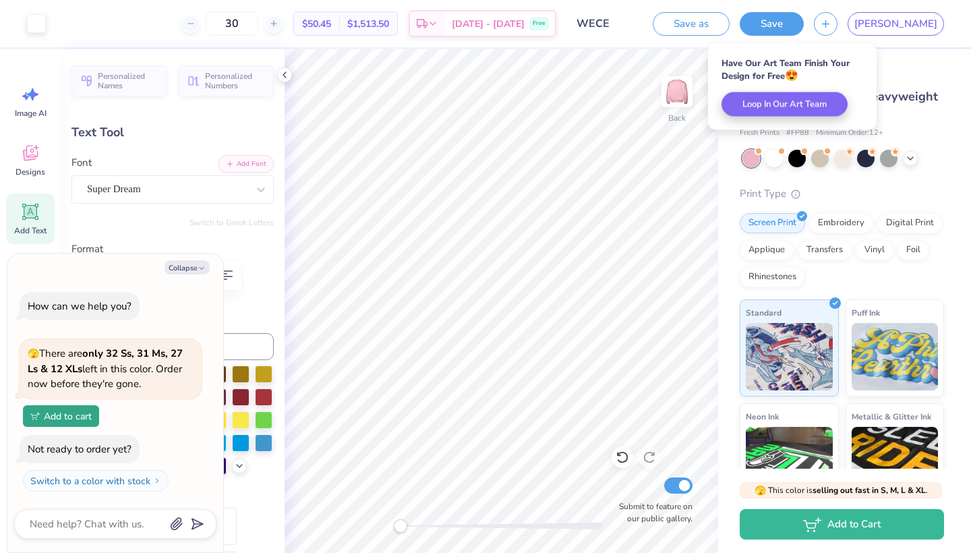
type input "30"
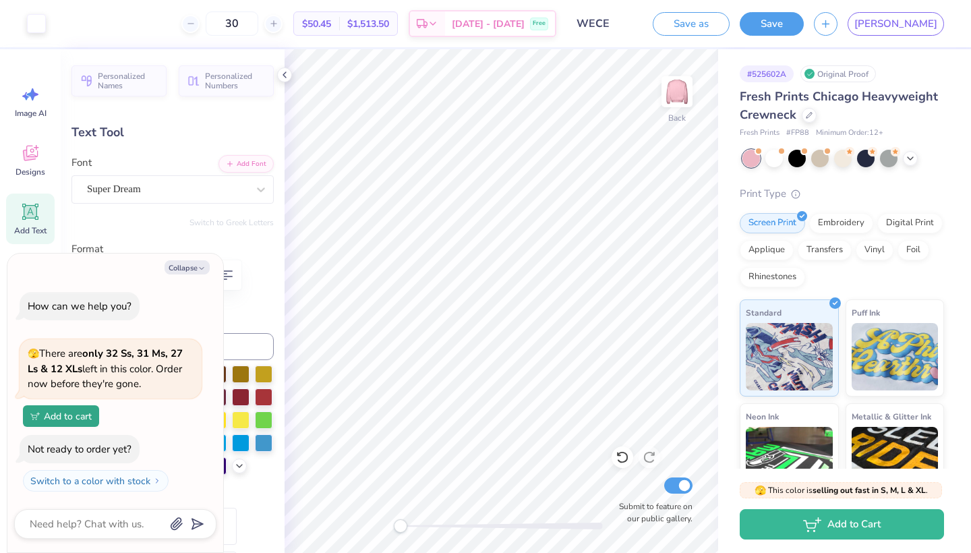
click at [844, 98] on span "Fresh Prints Chicago Heavyweight Crewneck" at bounding box center [839, 105] width 198 height 34
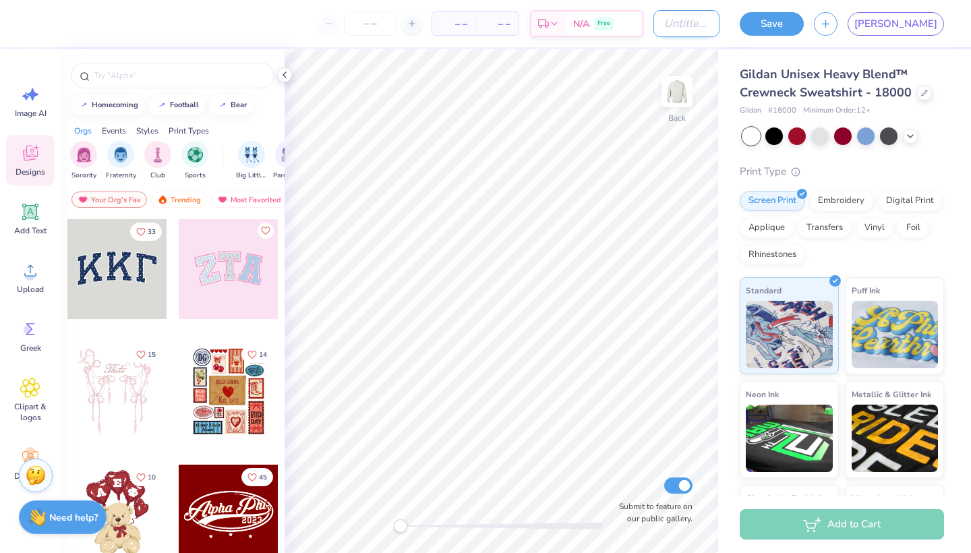
click at [707, 26] on input "Design Title" at bounding box center [687, 23] width 66 height 27
type input "WECE"
click at [18, 221] on div "Add Text" at bounding box center [30, 219] width 49 height 51
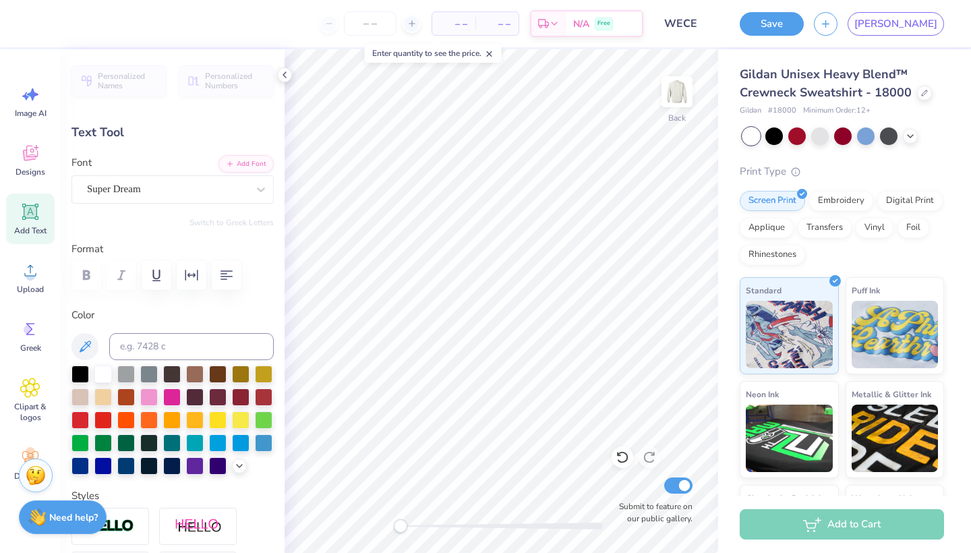
scroll to position [0, 1]
type textarea "Women"
click at [397, 29] on input "number" at bounding box center [370, 23] width 53 height 24
type input "3"
type input "20"
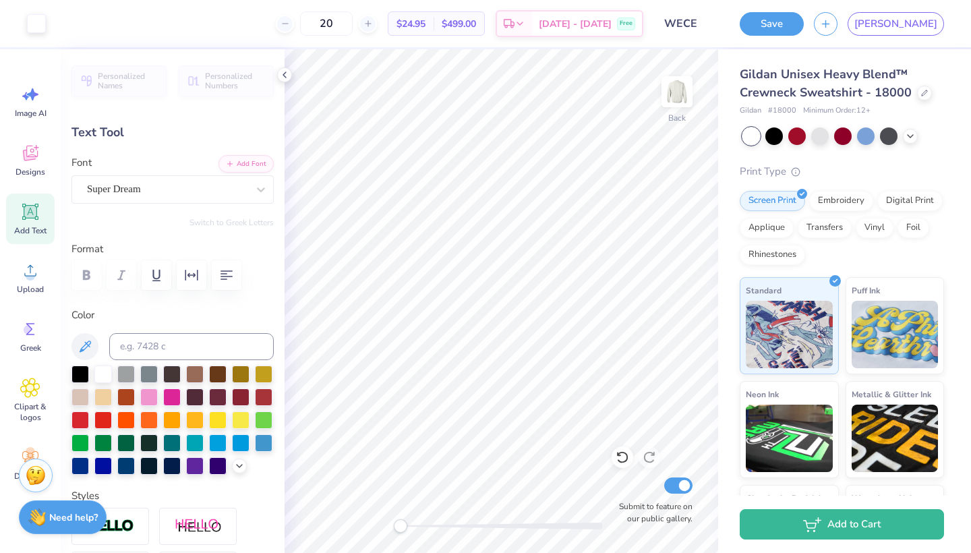
type input "8.51"
type input "1.84"
click at [940, 24] on link "[PERSON_NAME]" at bounding box center [896, 24] width 96 height 24
